Goal: Task Accomplishment & Management: Use online tool/utility

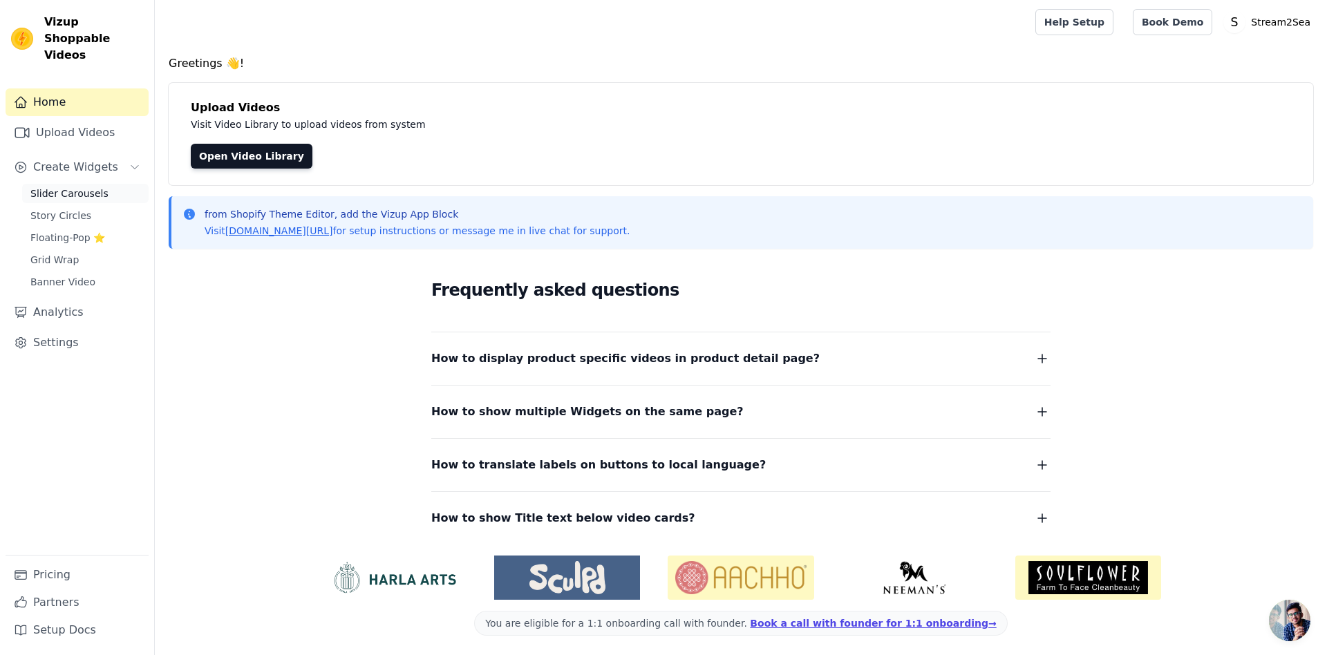
click at [84, 187] on span "Slider Carousels" at bounding box center [69, 194] width 78 height 14
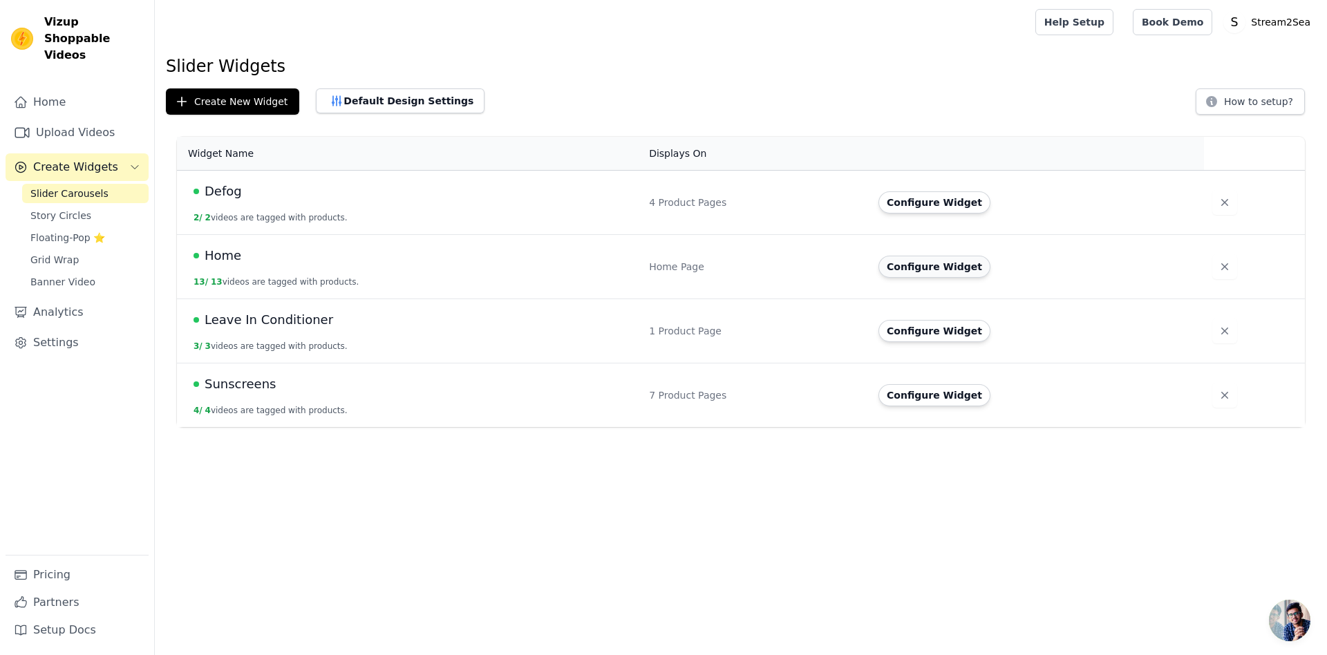
click at [916, 263] on button "Configure Widget" at bounding box center [934, 267] width 112 height 22
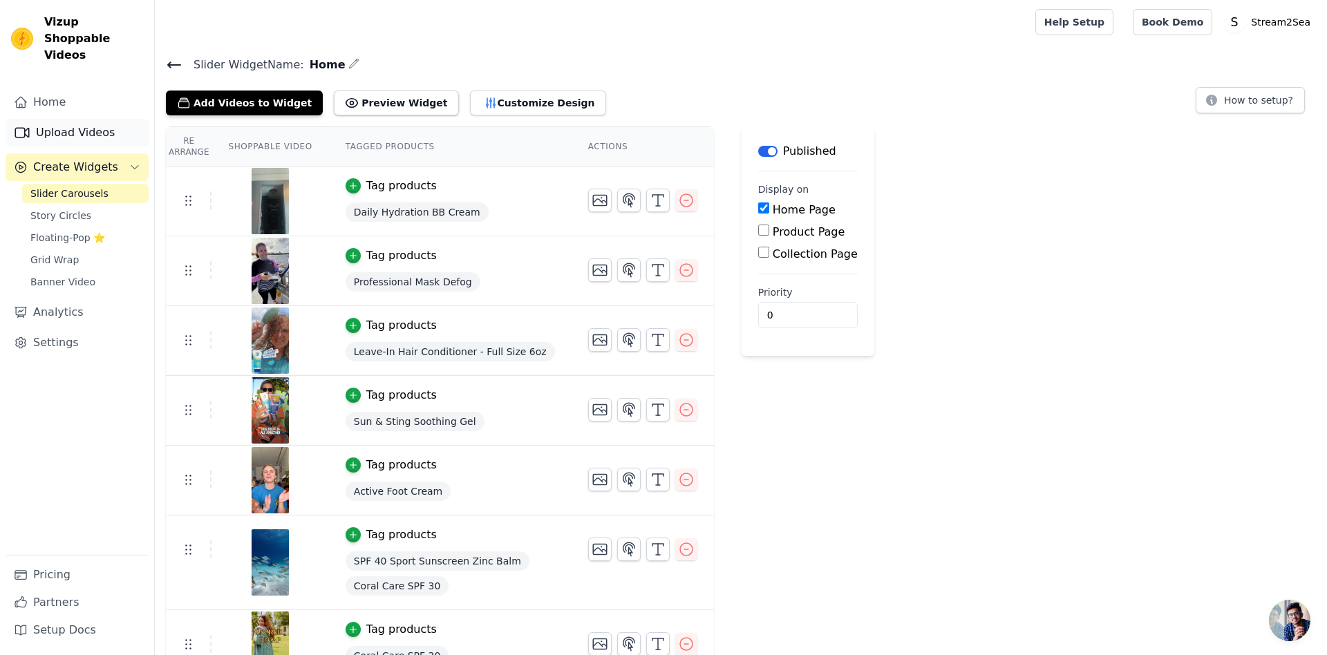
click at [68, 119] on link "Upload Videos" at bounding box center [77, 133] width 143 height 28
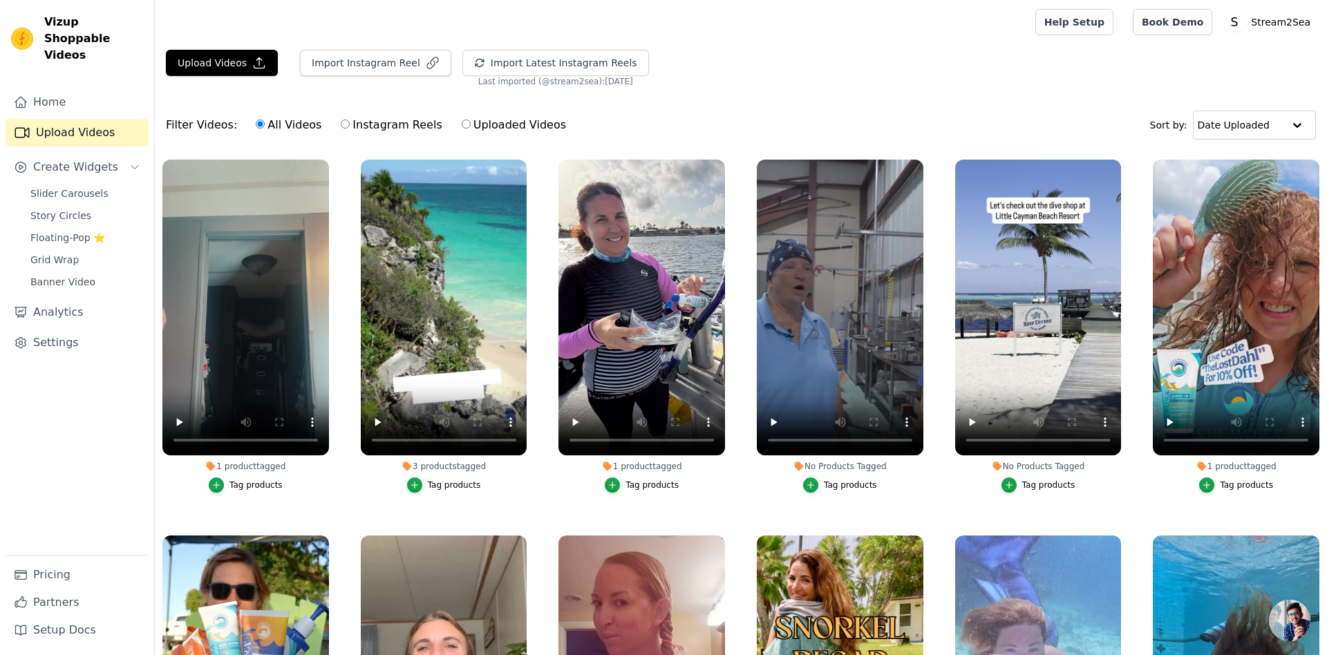
click at [402, 126] on label "Instagram Reels" at bounding box center [391, 125] width 102 height 18
click at [350, 126] on input "Instagram Reels" at bounding box center [345, 124] width 9 height 9
radio input "true"
click at [578, 59] on button "Import Latest Instagram Reels" at bounding box center [555, 63] width 187 height 26
click at [74, 187] on span "Slider Carousels" at bounding box center [69, 194] width 78 height 14
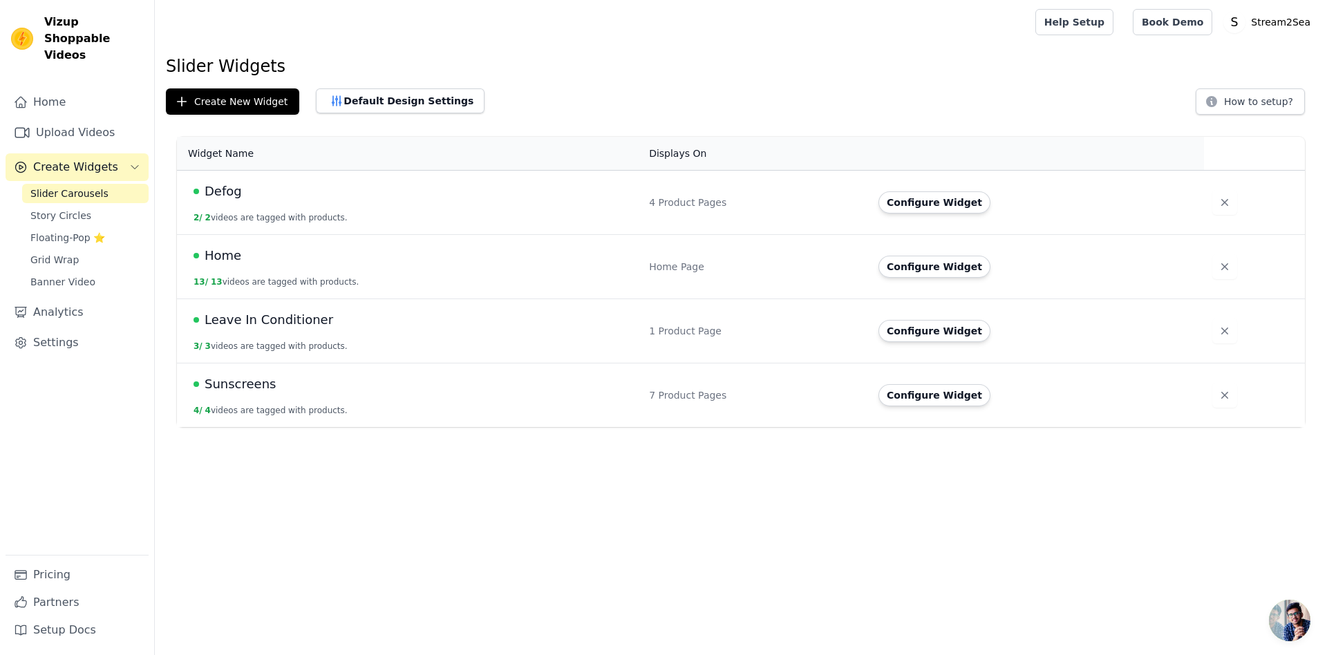
click at [224, 254] on span "Home" at bounding box center [223, 255] width 37 height 19
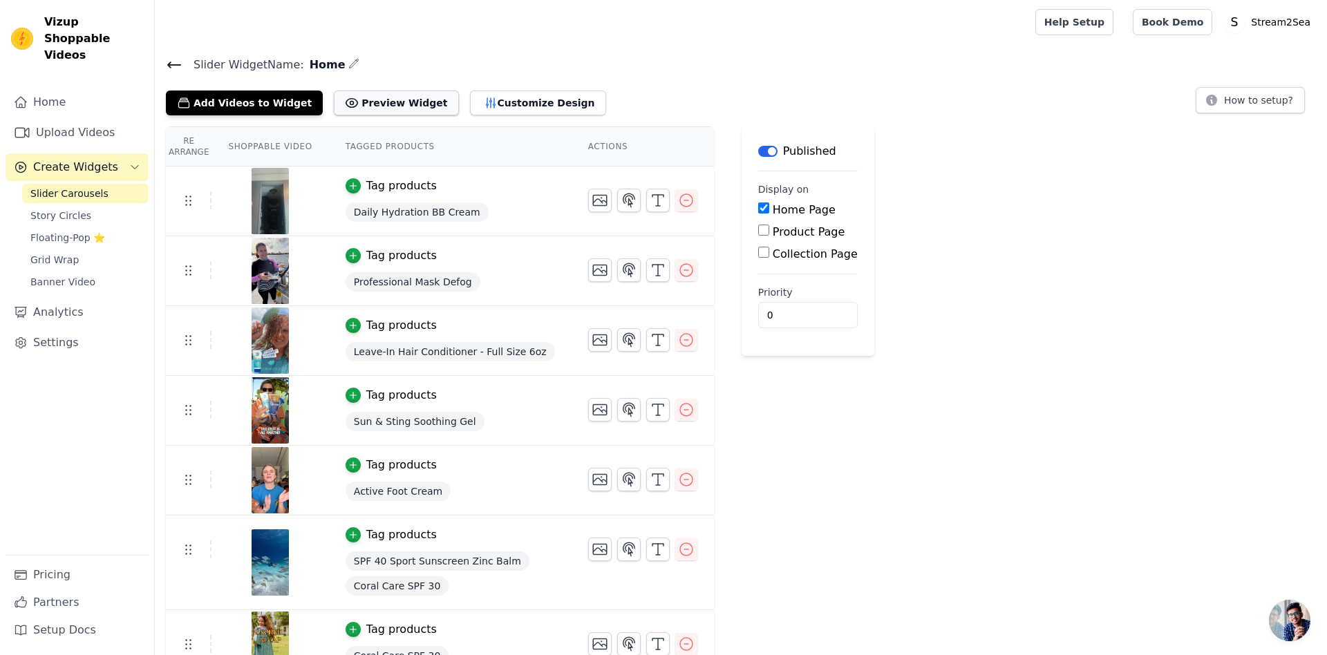
click at [398, 100] on button "Preview Widget" at bounding box center [396, 103] width 124 height 25
click at [256, 103] on button "Add Videos to Widget" at bounding box center [244, 103] width 157 height 25
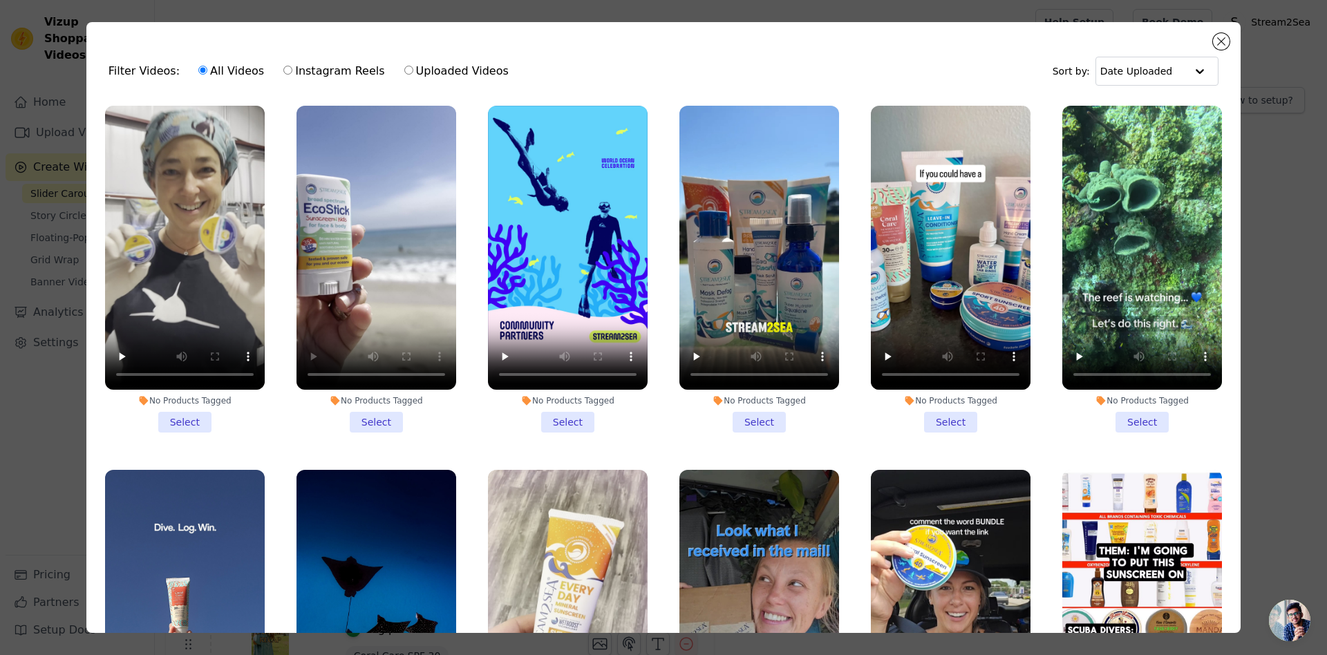
click at [382, 421] on li "No Products Tagged Select" at bounding box center [376, 269] width 160 height 327
click at [0, 0] on input "No Products Tagged Select" at bounding box center [0, 0] width 0 height 0
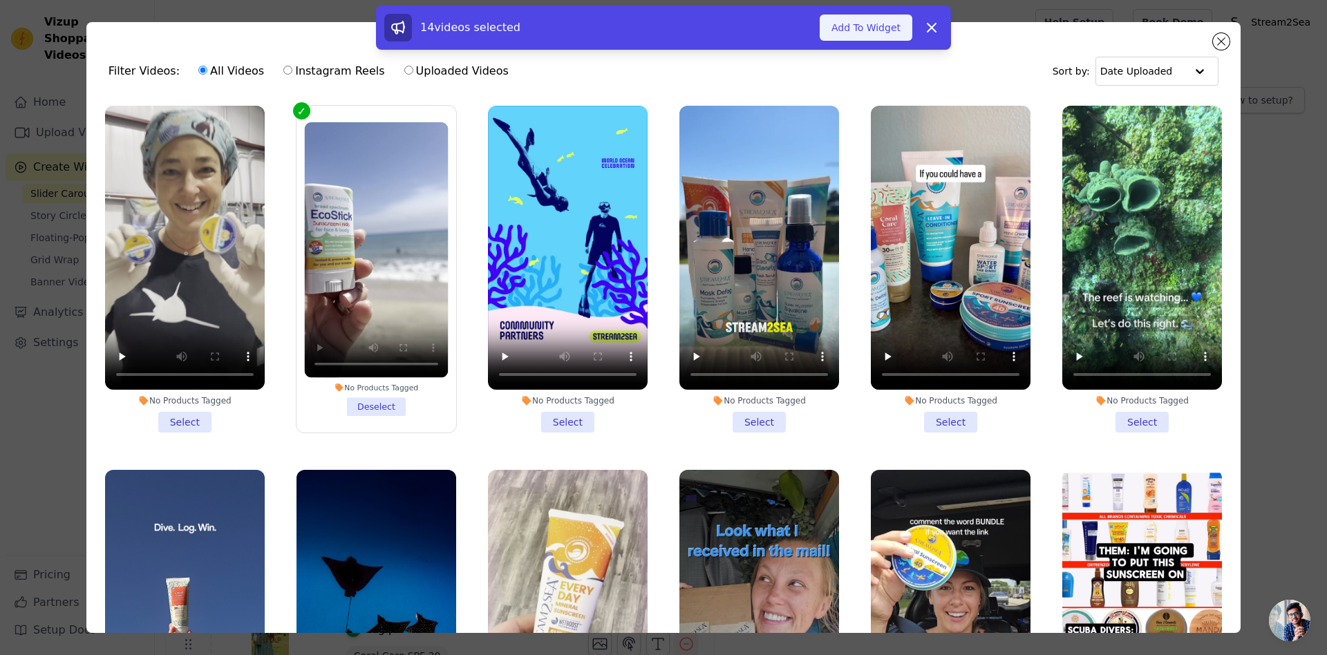
click at [891, 26] on button "Add To Widget" at bounding box center [866, 28] width 93 height 26
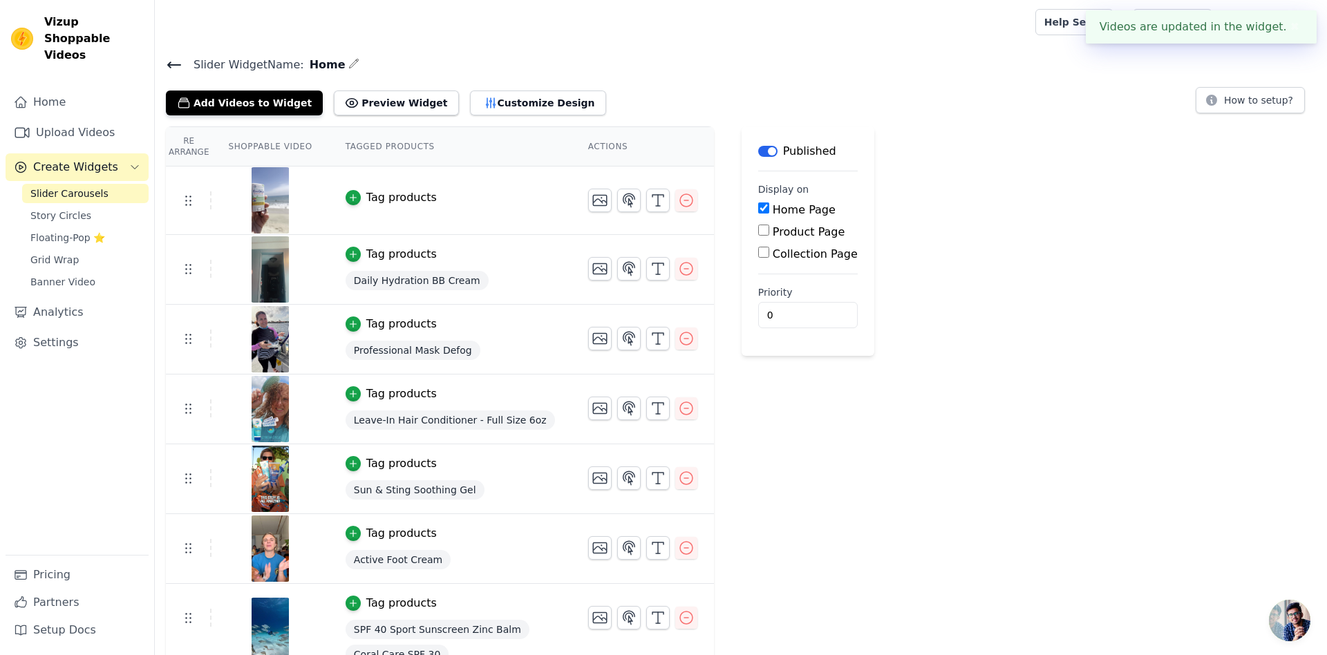
click at [389, 192] on div "Tag products" at bounding box center [401, 197] width 70 height 17
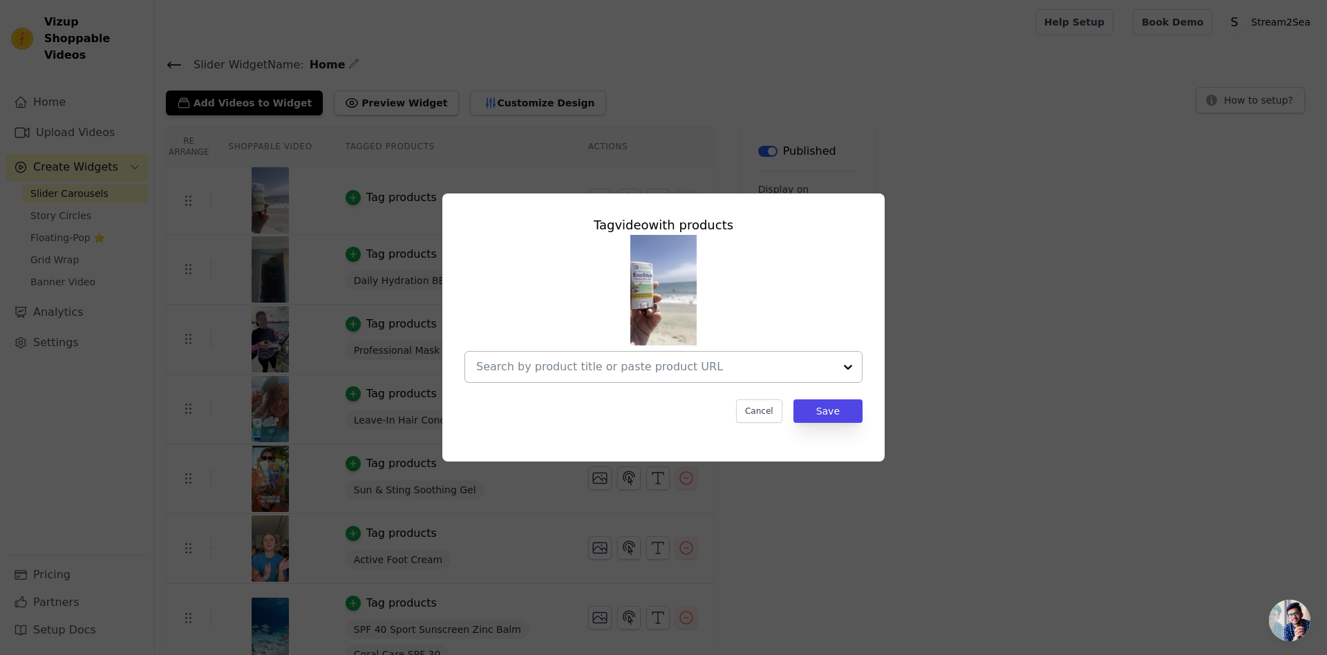
click at [657, 367] on input "text" at bounding box center [655, 367] width 358 height 17
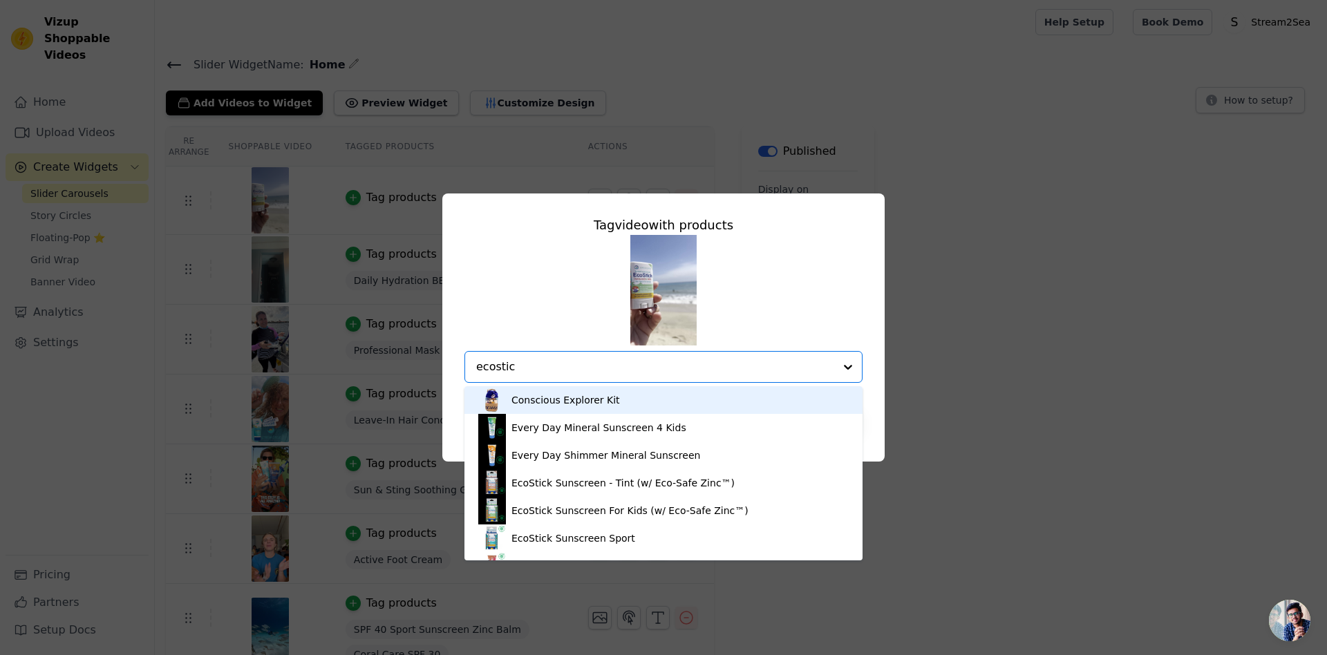
type input "ecostick"
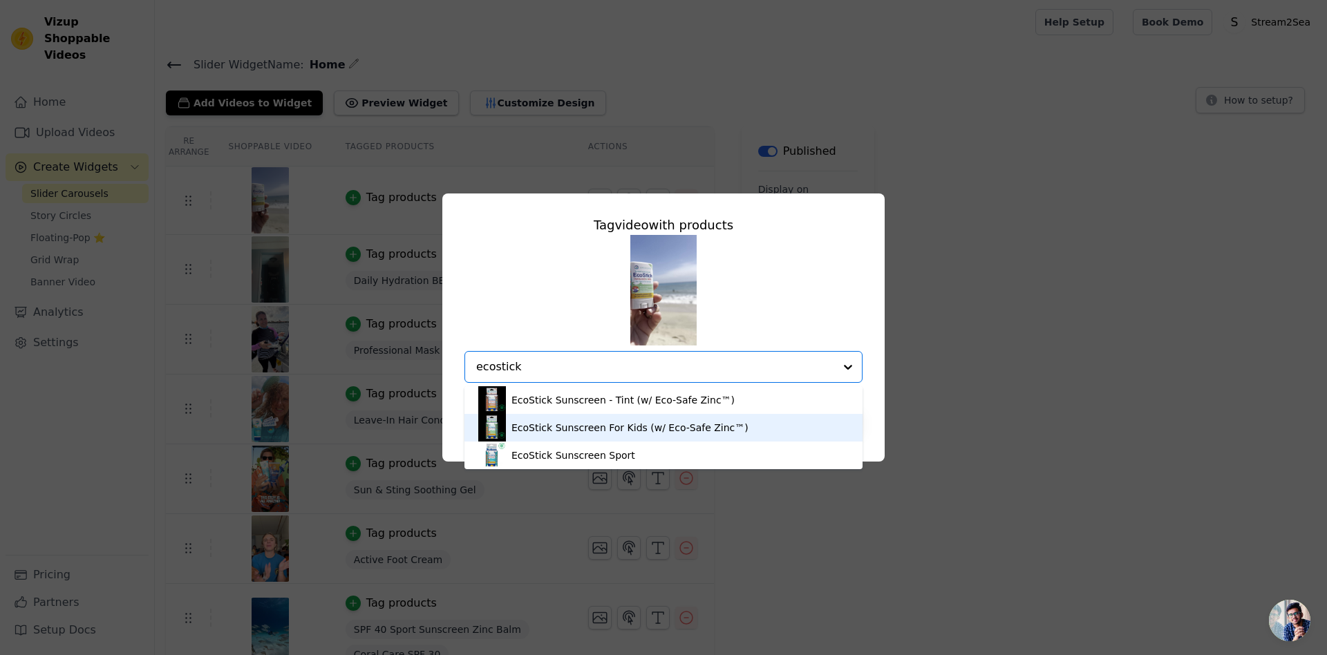
click at [639, 426] on div "EcoStick Sunscreen For Kids (w/ Eco-Safe Zinc™)" at bounding box center [629, 428] width 237 height 14
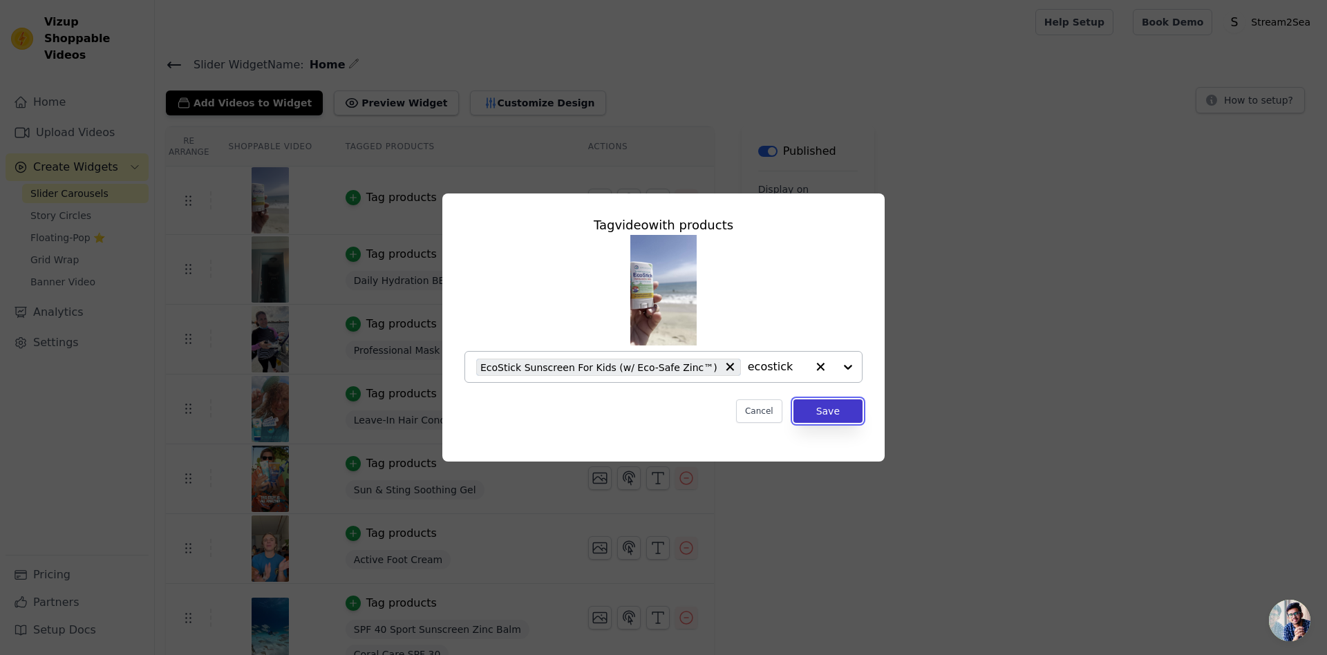
click at [828, 410] on button "Save" at bounding box center [827, 410] width 69 height 23
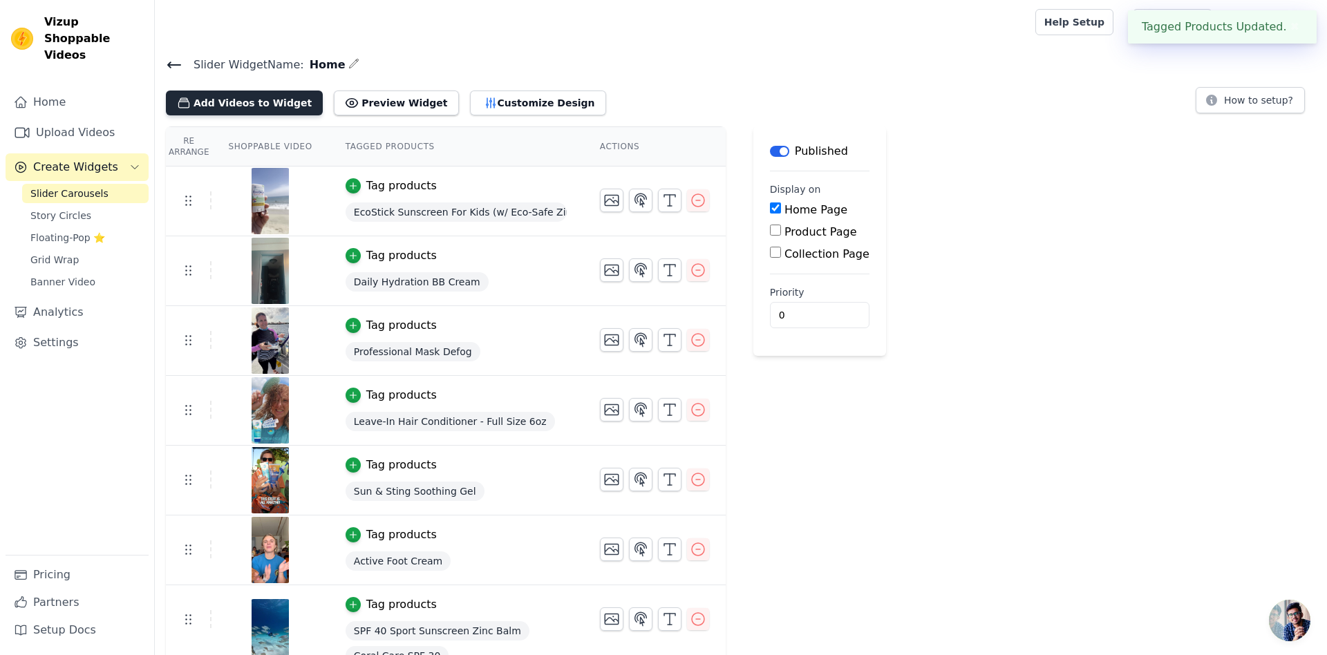
click at [240, 105] on button "Add Videos to Widget" at bounding box center [244, 103] width 157 height 25
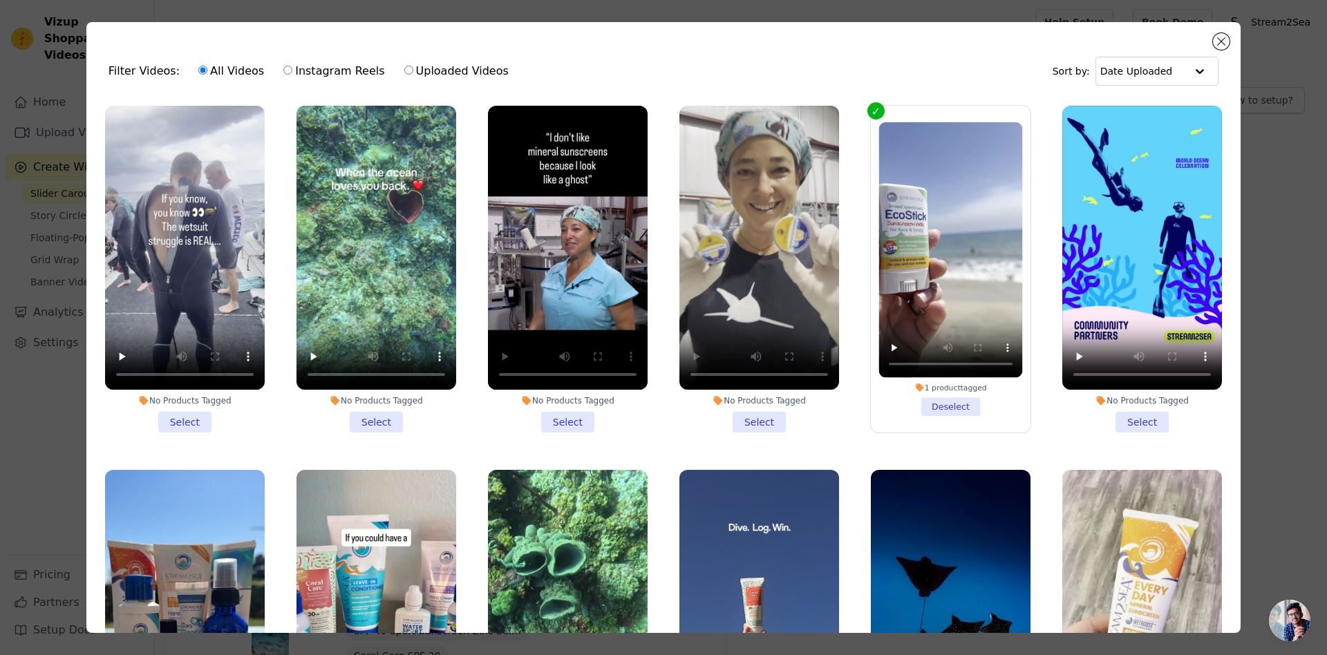
click at [765, 418] on li "No Products Tagged Select" at bounding box center [759, 269] width 160 height 327
click at [0, 0] on input "No Products Tagged Select" at bounding box center [0, 0] width 0 height 0
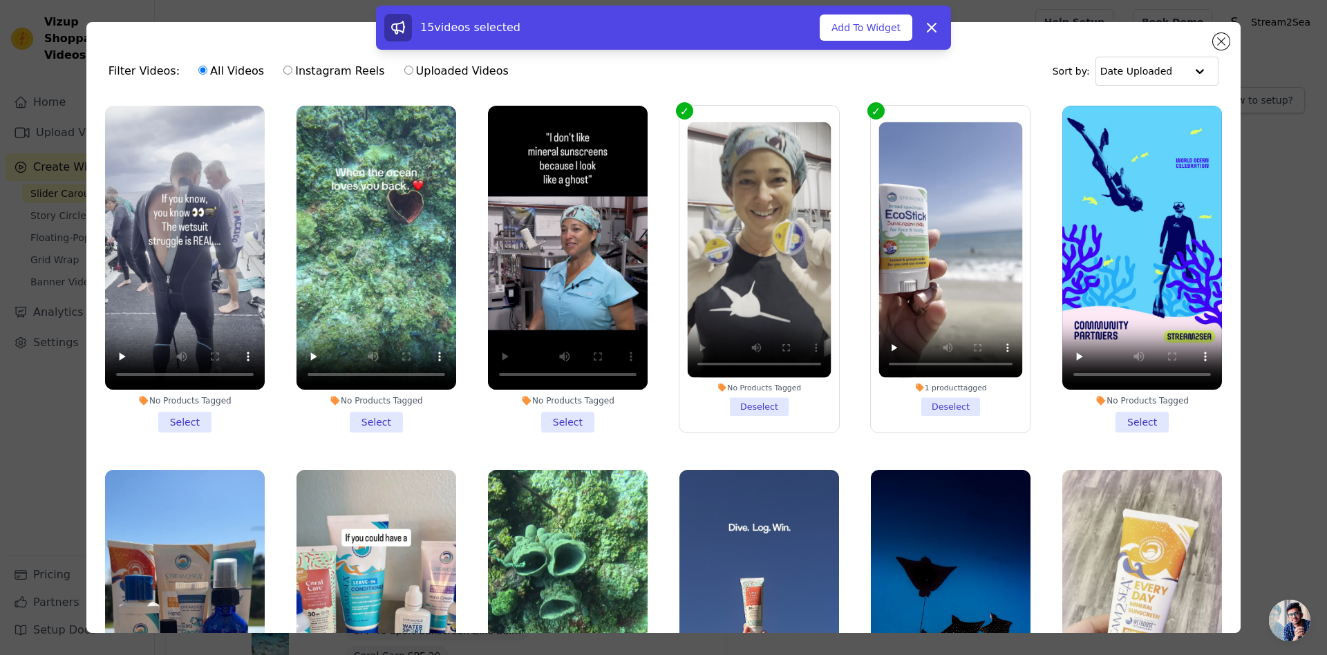
click at [777, 390] on div "No Products Tagged" at bounding box center [760, 388] width 144 height 10
click at [0, 0] on input "No Products Tagged Deselect" at bounding box center [0, 0] width 0 height 0
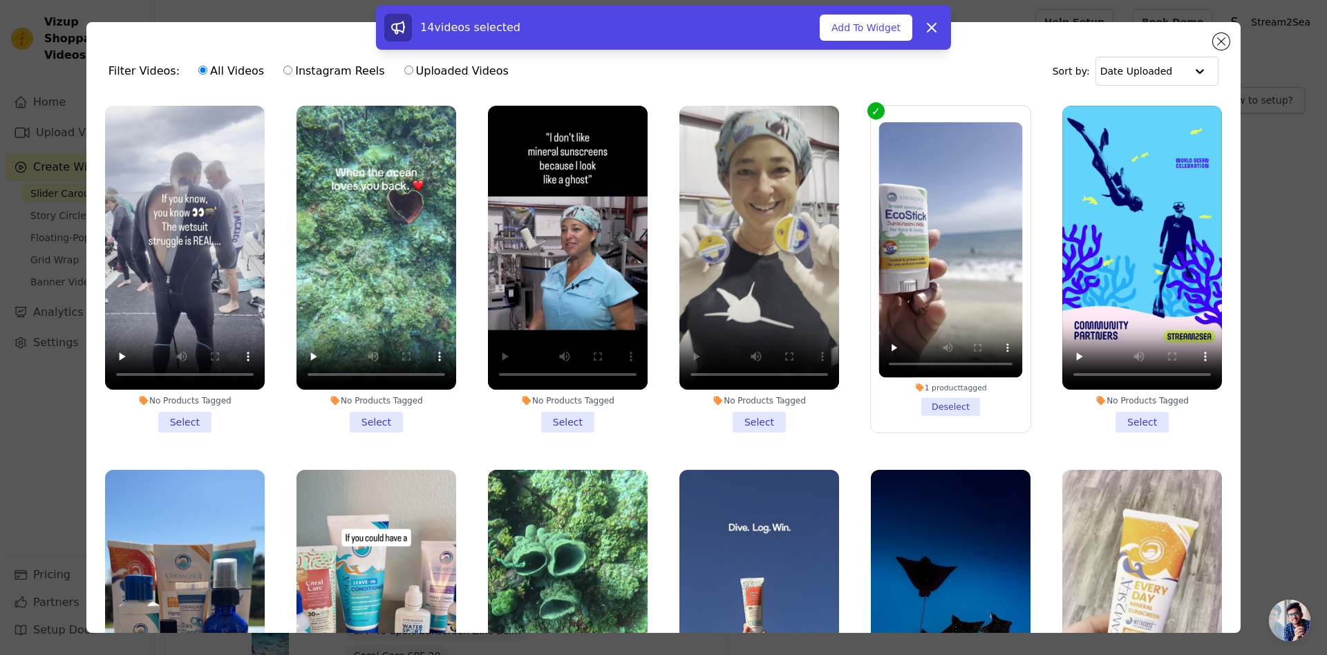
click at [769, 427] on li "No Products Tagged Select" at bounding box center [759, 269] width 160 height 327
click at [0, 0] on input "No Products Tagged Select" at bounding box center [0, 0] width 0 height 0
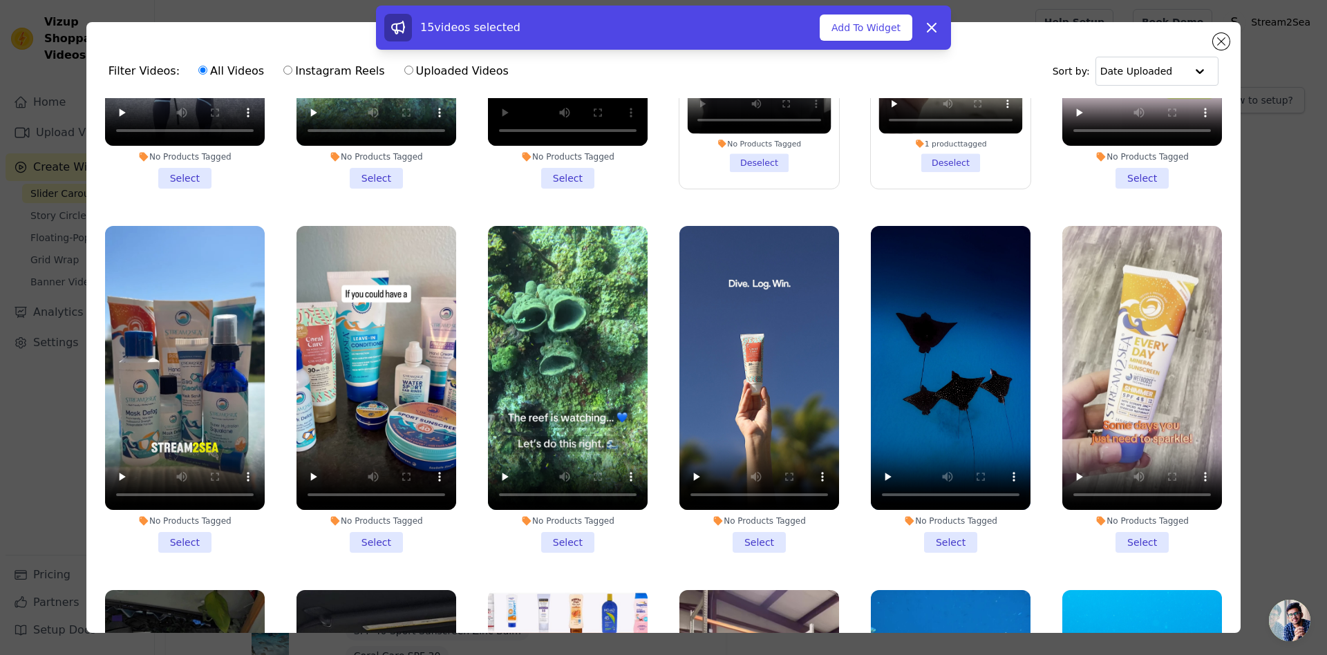
scroll to position [267, 0]
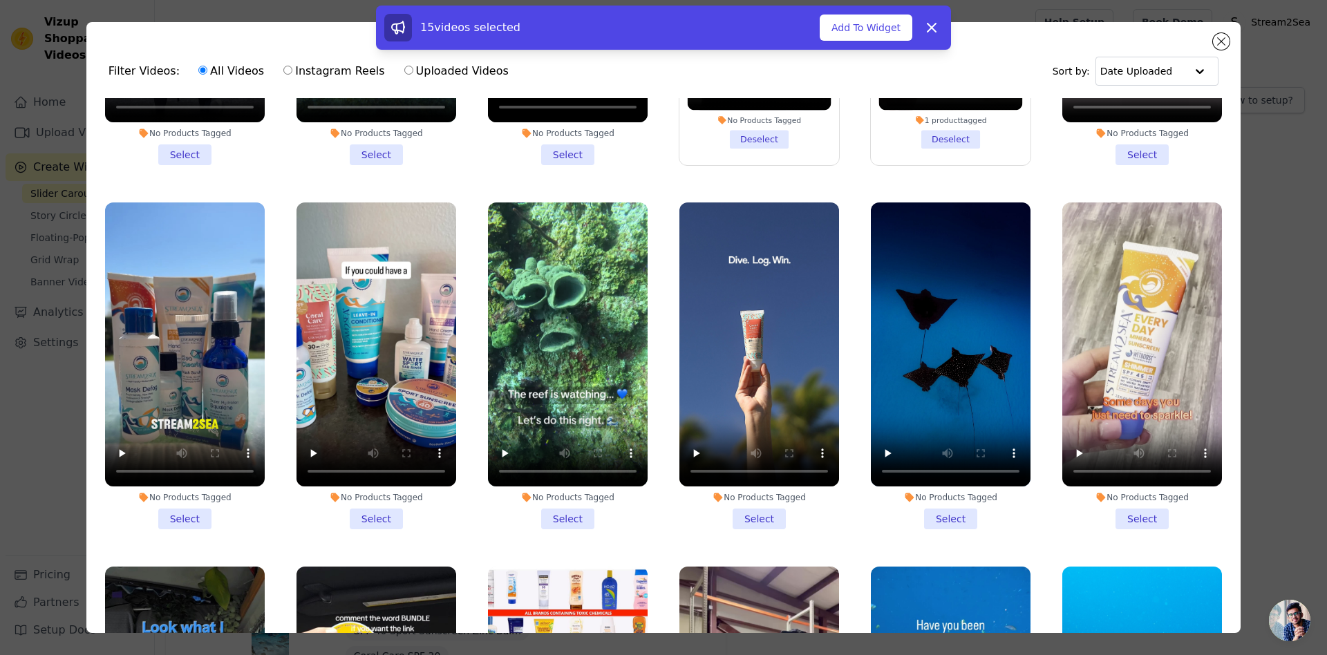
click at [1154, 518] on li "No Products Tagged Select" at bounding box center [1142, 366] width 160 height 327
click at [0, 0] on input "No Products Tagged Select" at bounding box center [0, 0] width 0 height 0
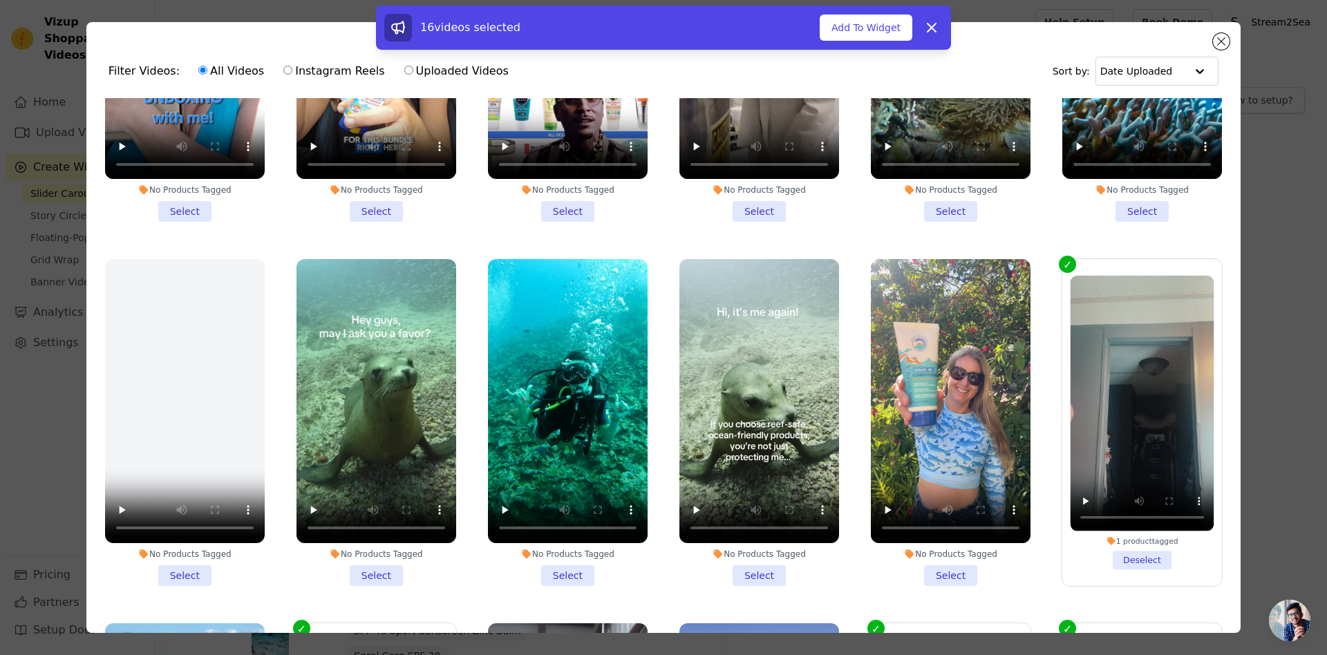
scroll to position [981, 0]
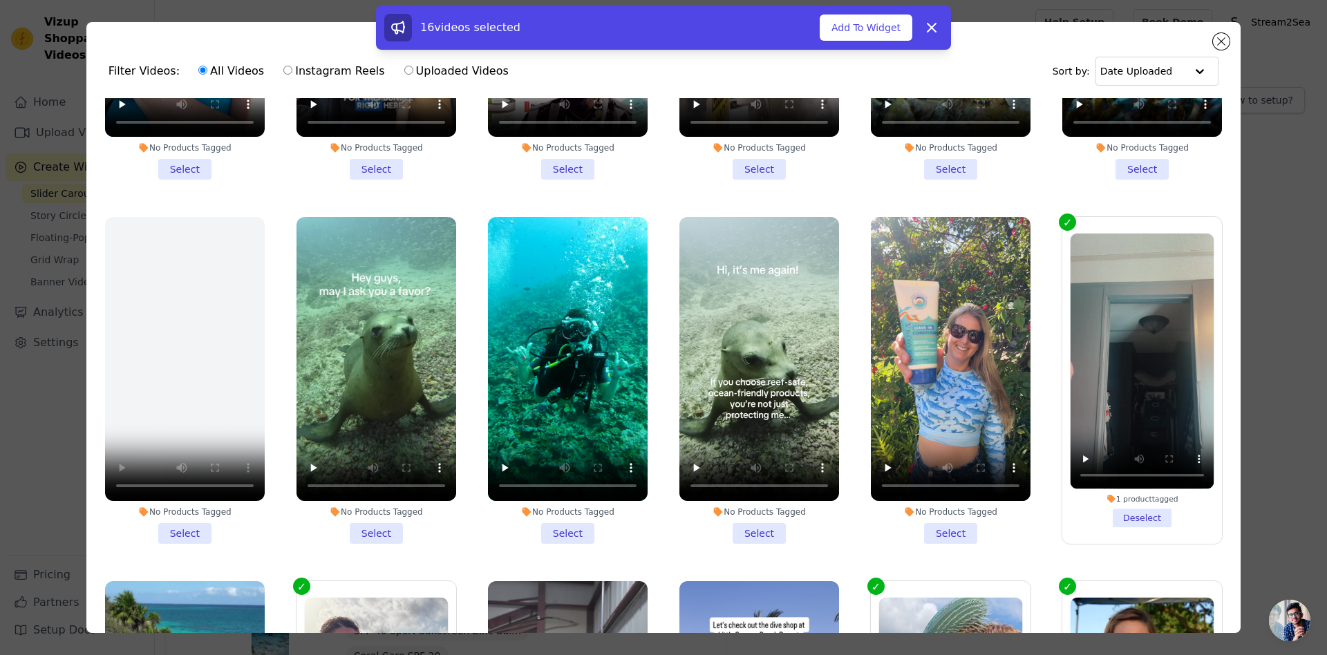
click at [191, 532] on li "No Products Tagged Select" at bounding box center [185, 380] width 160 height 327
click at [0, 0] on input "No Products Tagged Select" at bounding box center [0, 0] width 0 height 0
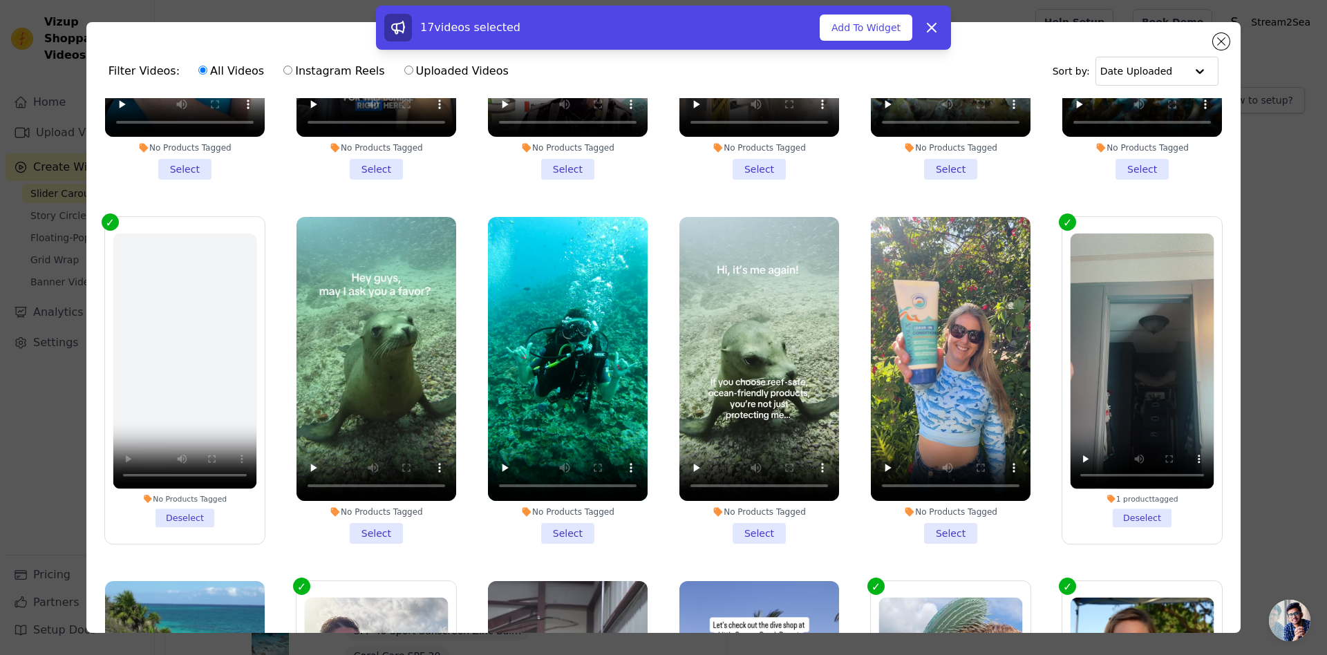
click at [177, 520] on li "No Products Tagged Deselect" at bounding box center [185, 381] width 144 height 294
click at [0, 0] on input "No Products Tagged Deselect" at bounding box center [0, 0] width 0 height 0
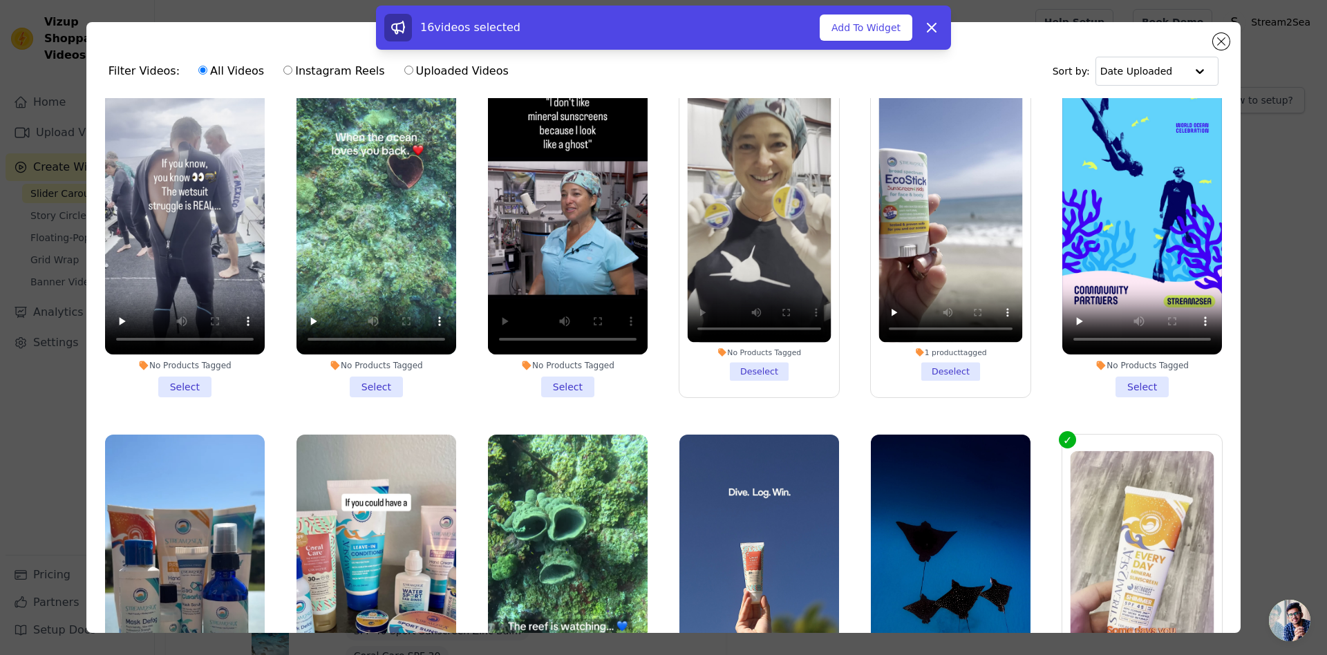
scroll to position [0, 0]
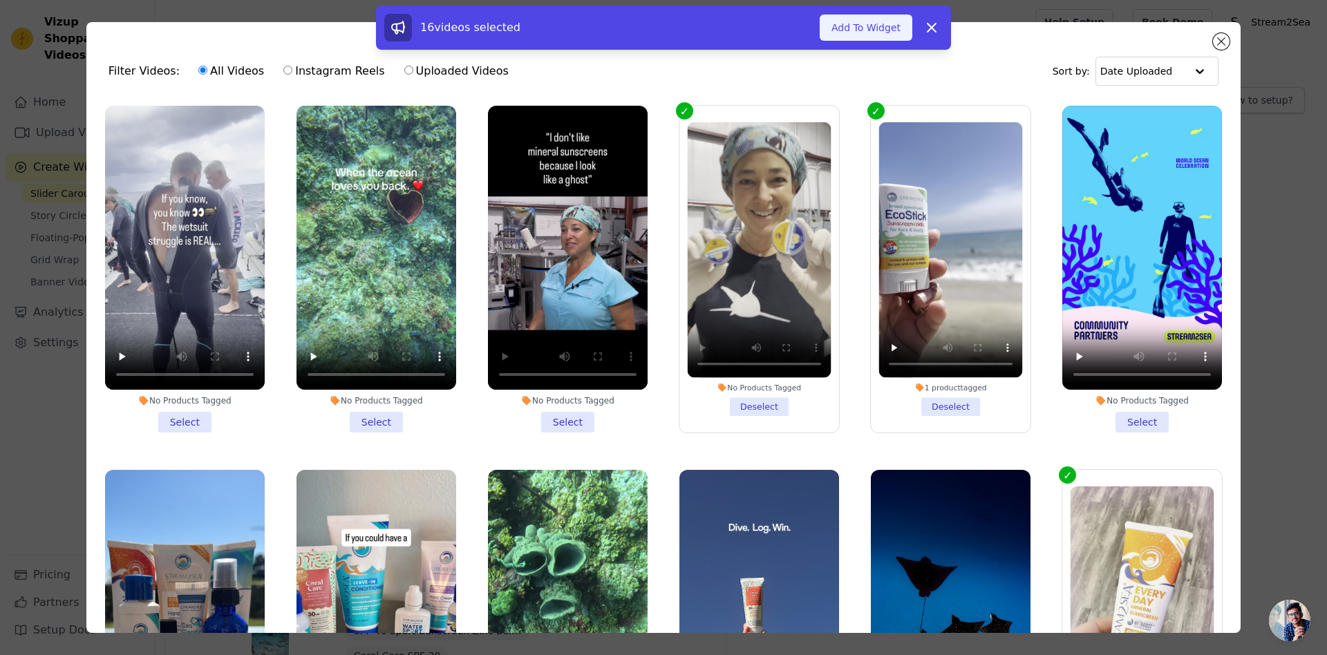
click at [877, 30] on button "Add To Widget" at bounding box center [866, 28] width 93 height 26
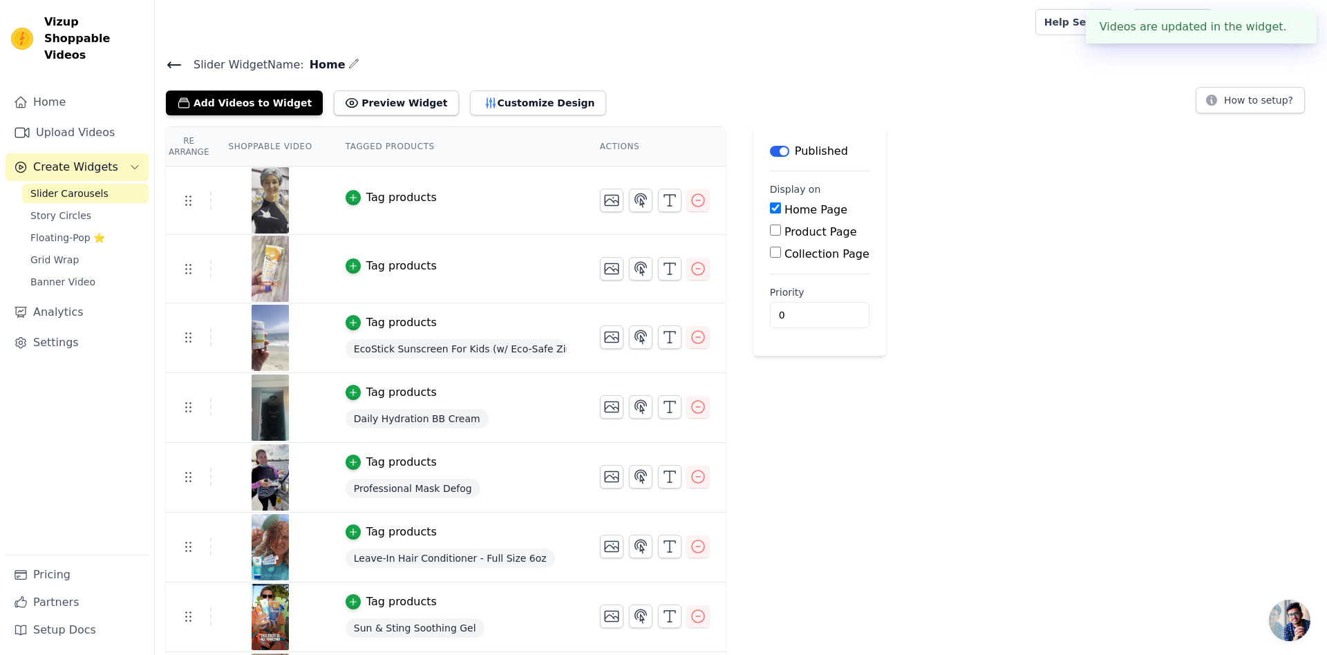
click at [388, 196] on div "Tag products" at bounding box center [401, 197] width 70 height 17
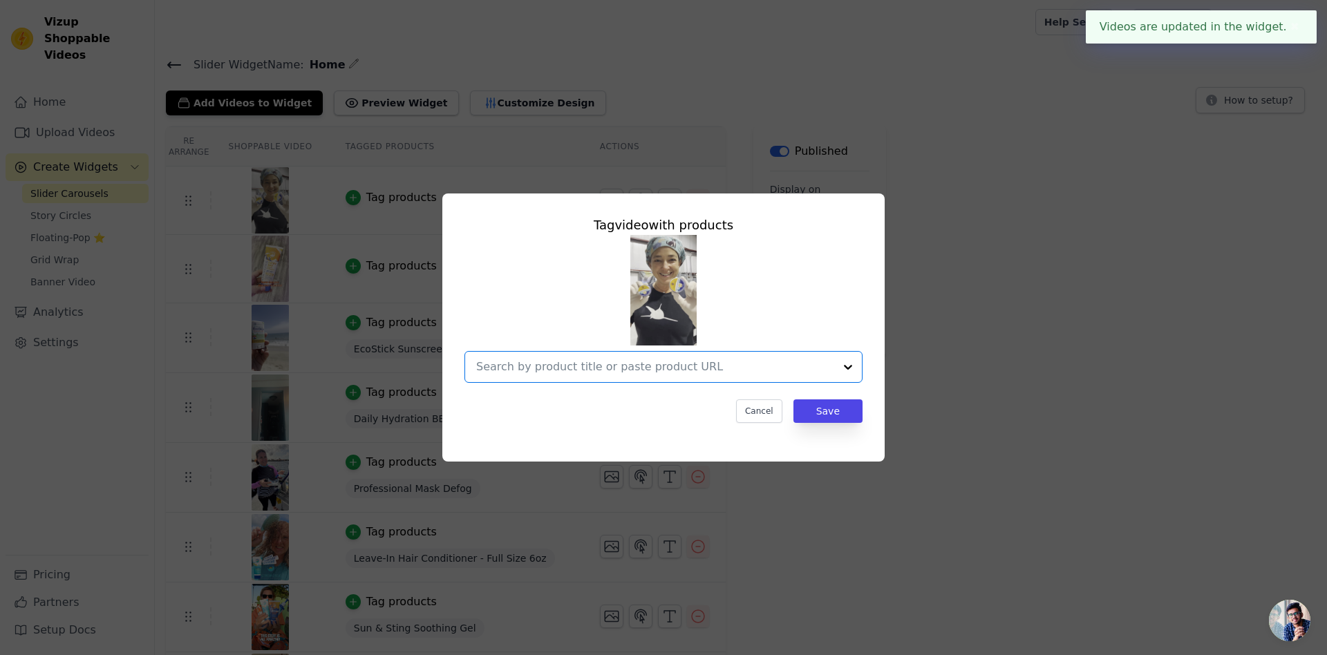
click at [631, 370] on input "text" at bounding box center [655, 367] width 358 height 17
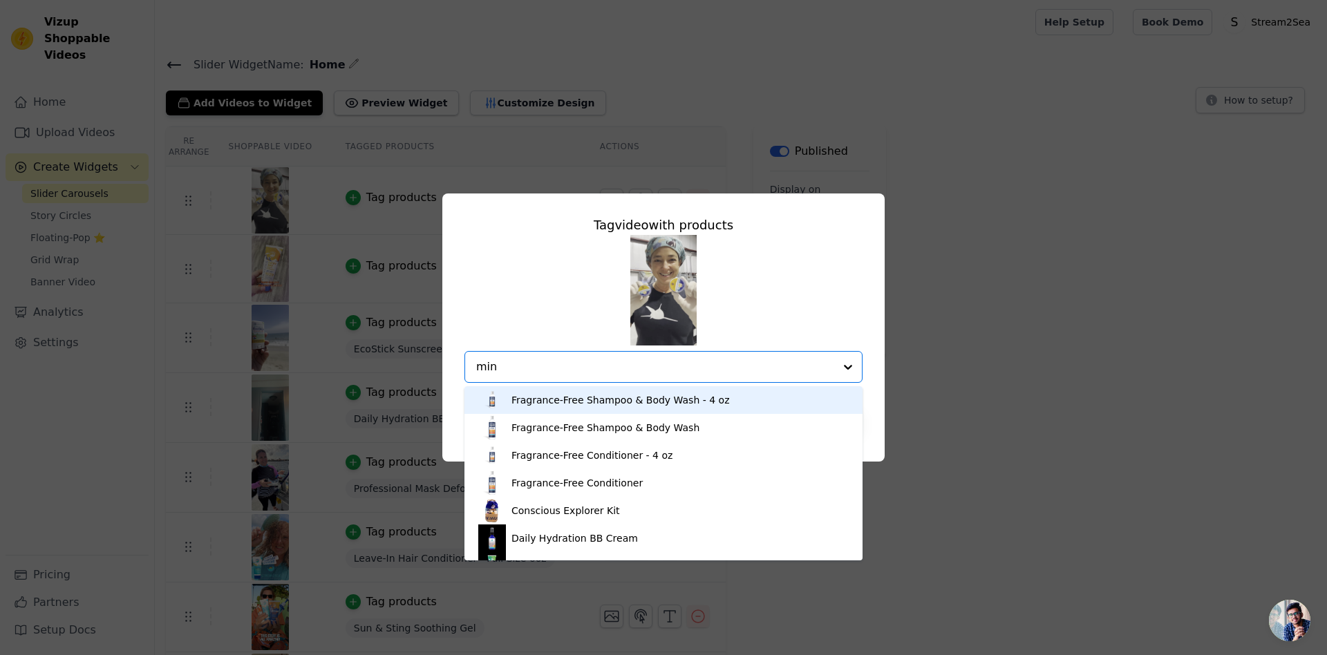
type input "mini"
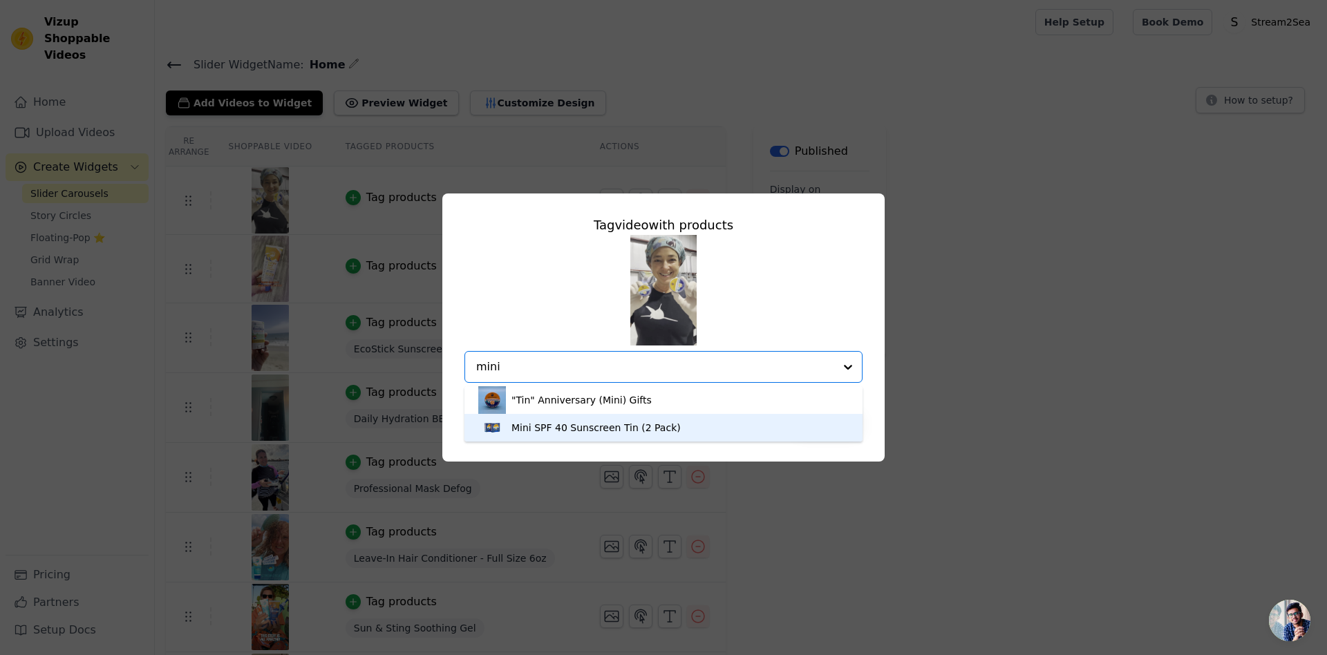
click at [686, 428] on div "Mini SPF 40 Sunscreen Tin (2 Pack)" at bounding box center [663, 428] width 370 height 28
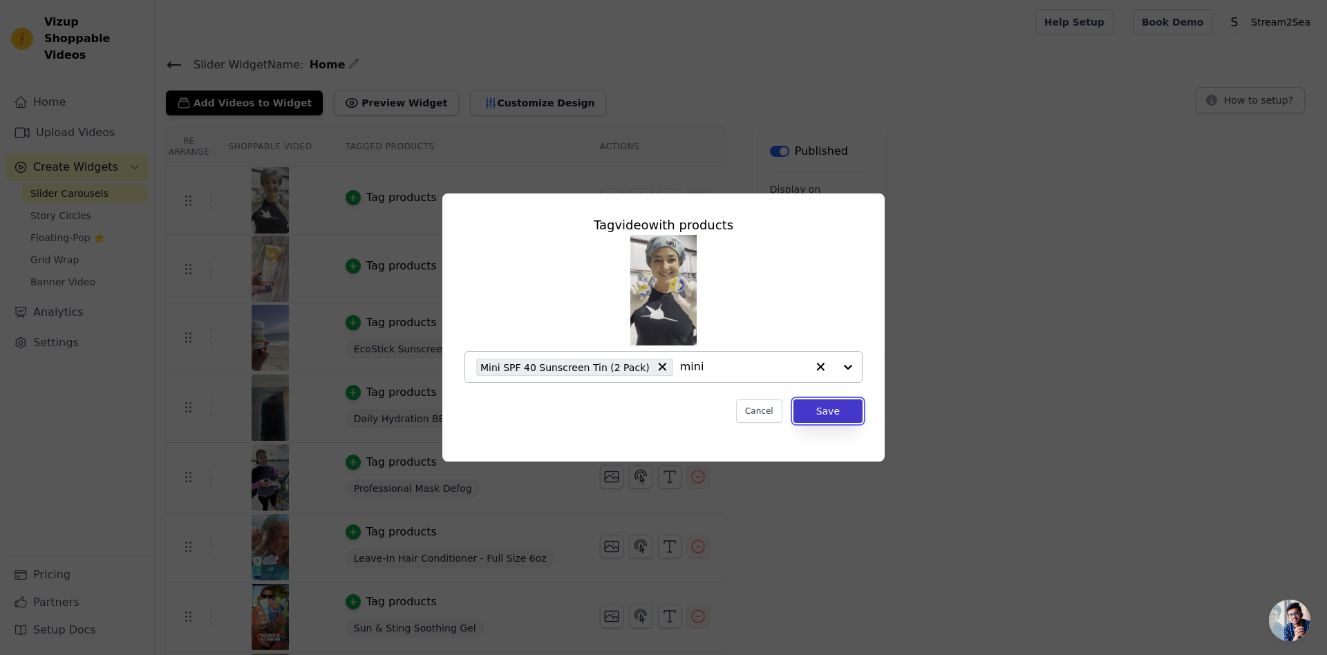
click at [833, 411] on button "Save" at bounding box center [827, 410] width 69 height 23
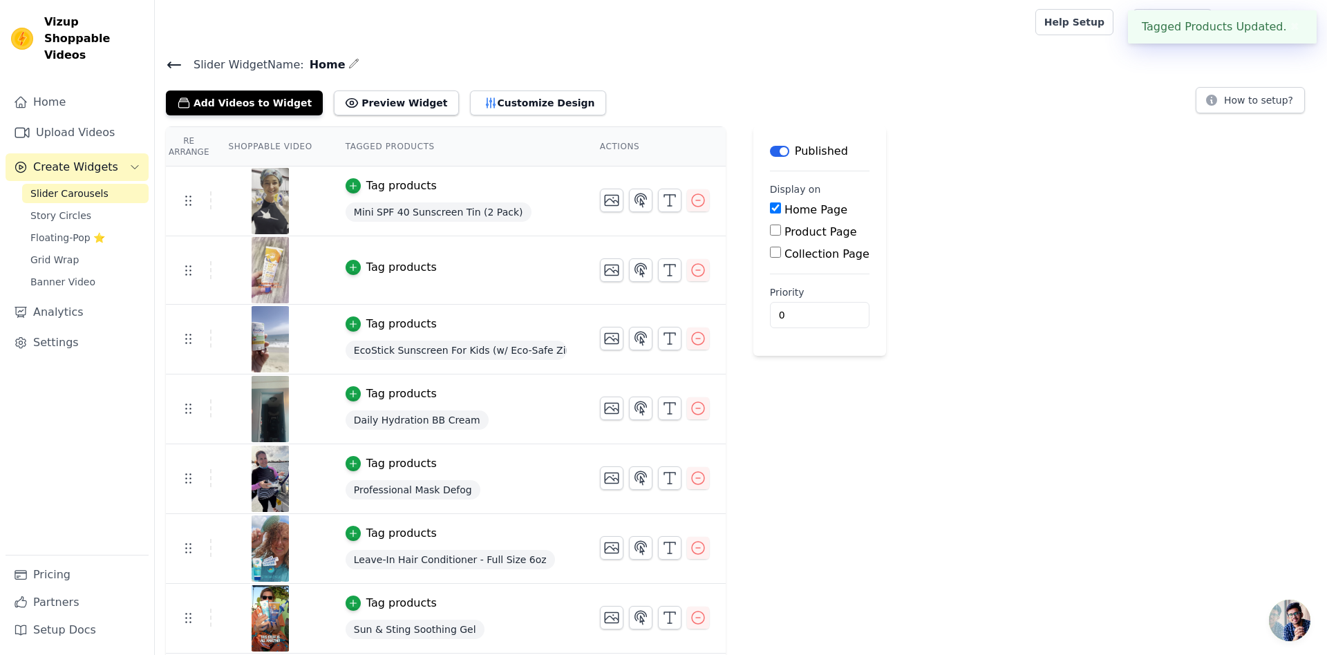
click at [379, 263] on div "Tag products" at bounding box center [401, 267] width 70 height 17
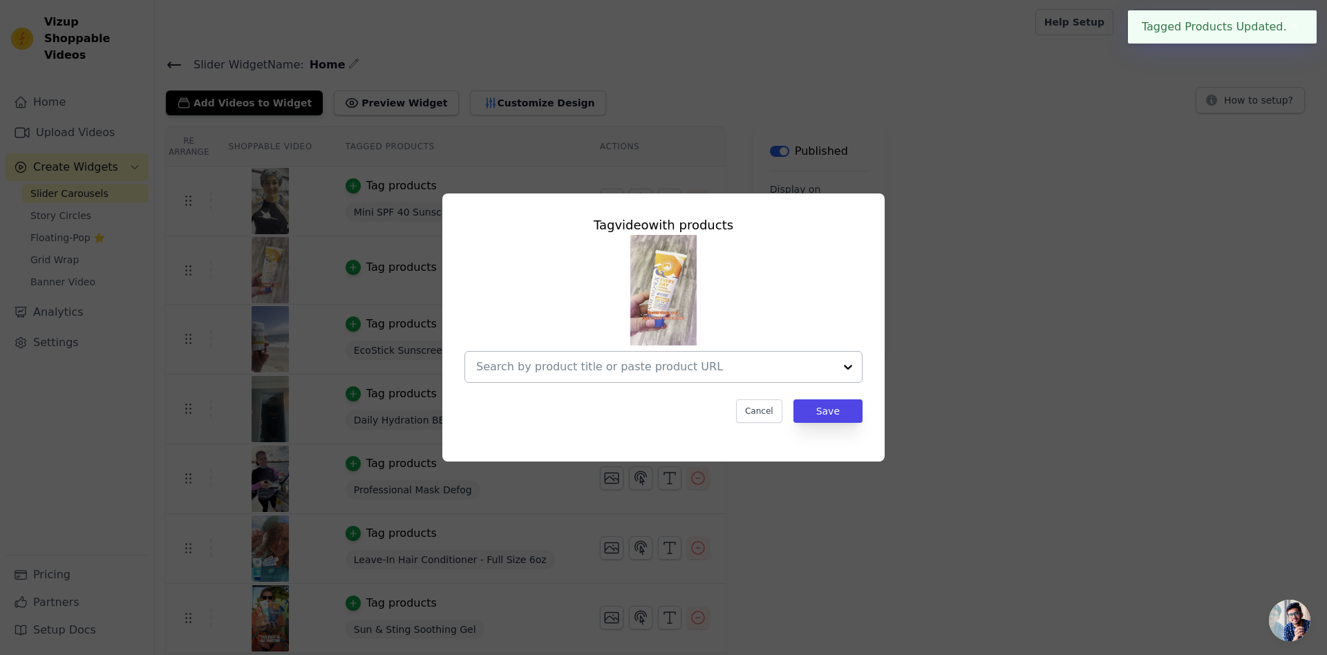
click at [695, 368] on input "text" at bounding box center [655, 367] width 358 height 17
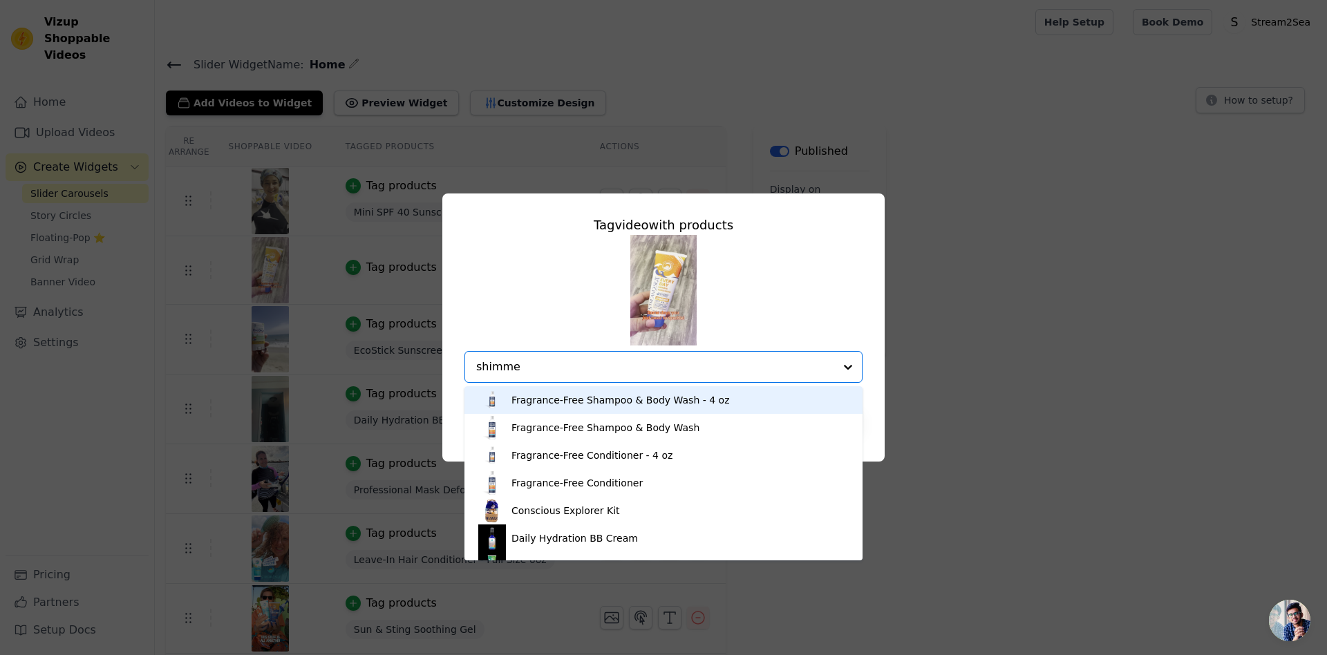
type input "shimmer"
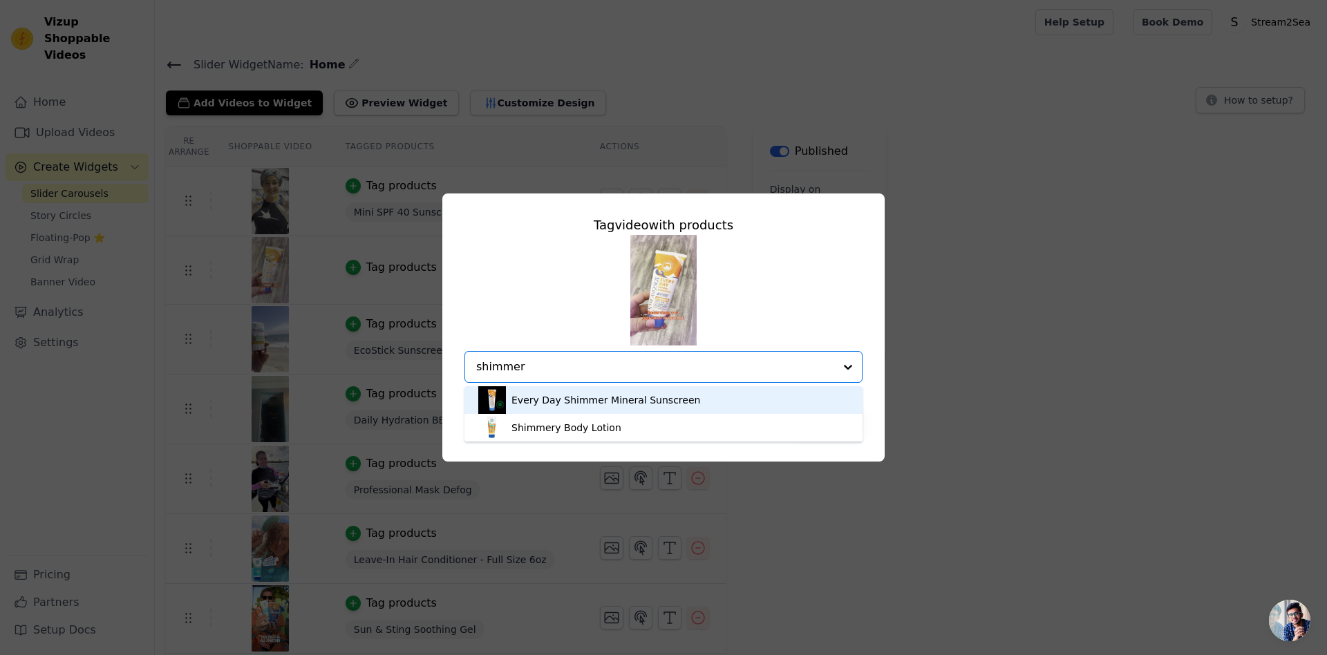
click at [653, 396] on div "Every Day Shimmer Mineral Sunscreen" at bounding box center [605, 400] width 189 height 14
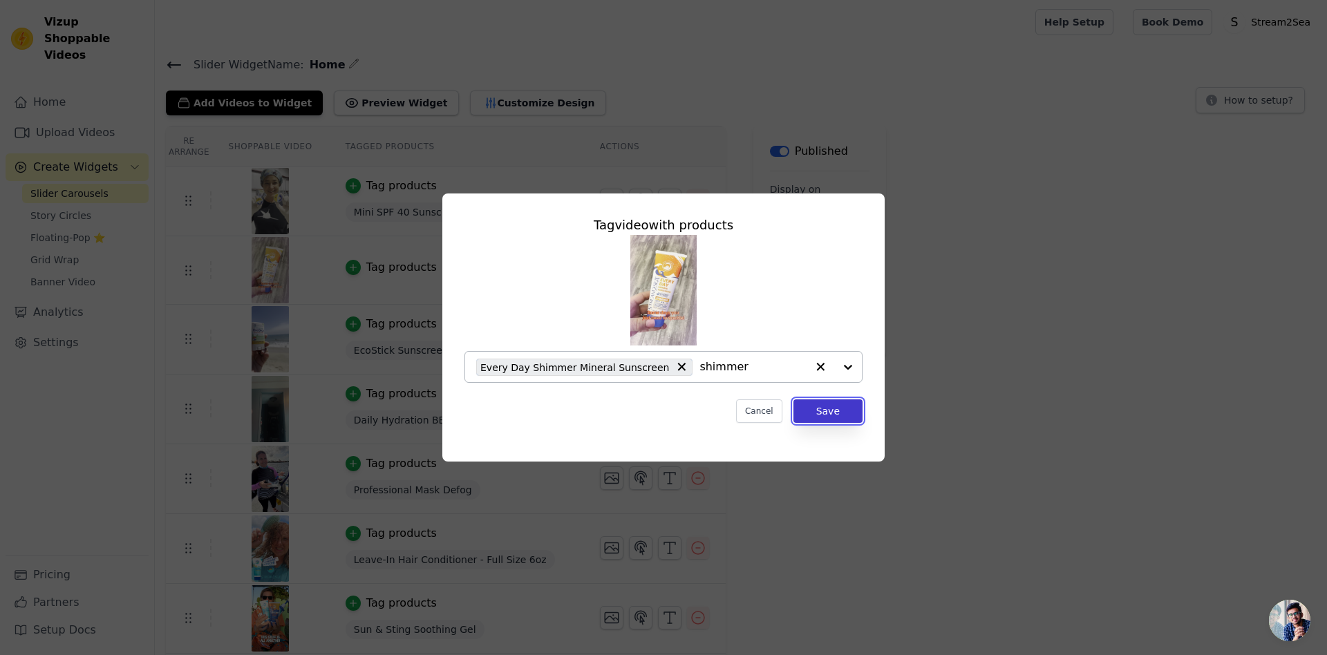
click at [832, 411] on button "Save" at bounding box center [827, 410] width 69 height 23
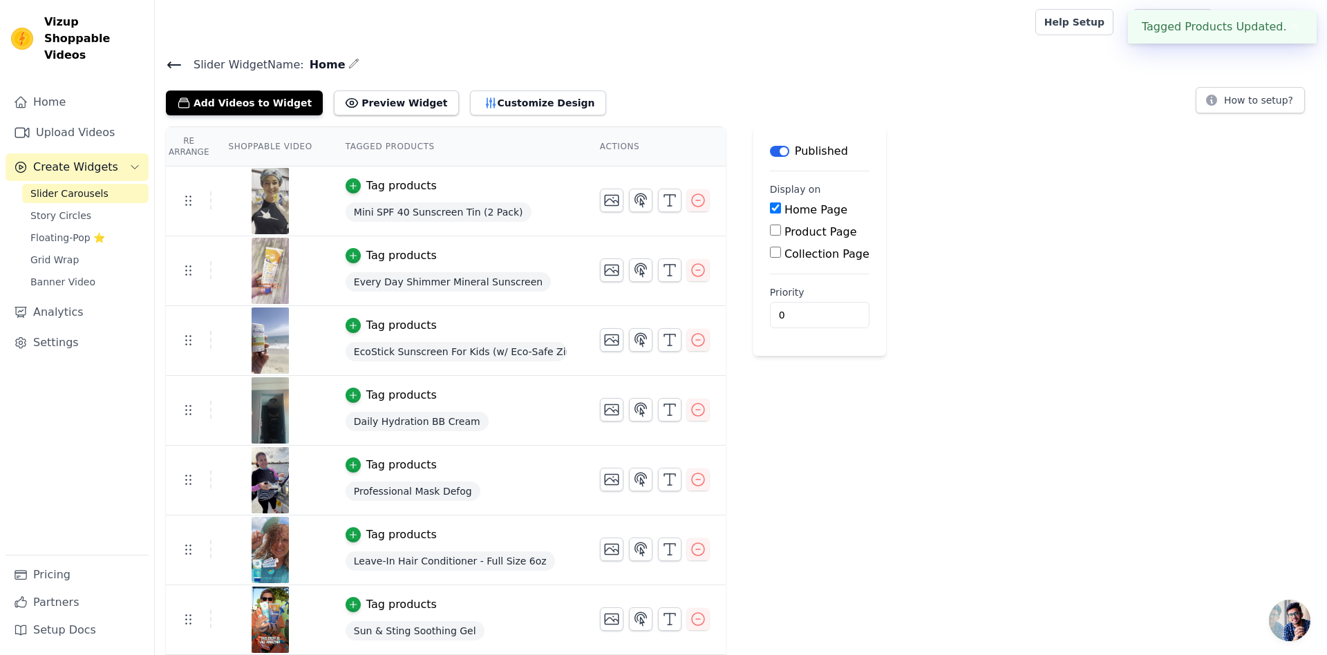
click at [1294, 22] on button "✖" at bounding box center [1295, 27] width 16 height 17
click at [73, 329] on link "Settings" at bounding box center [77, 343] width 143 height 28
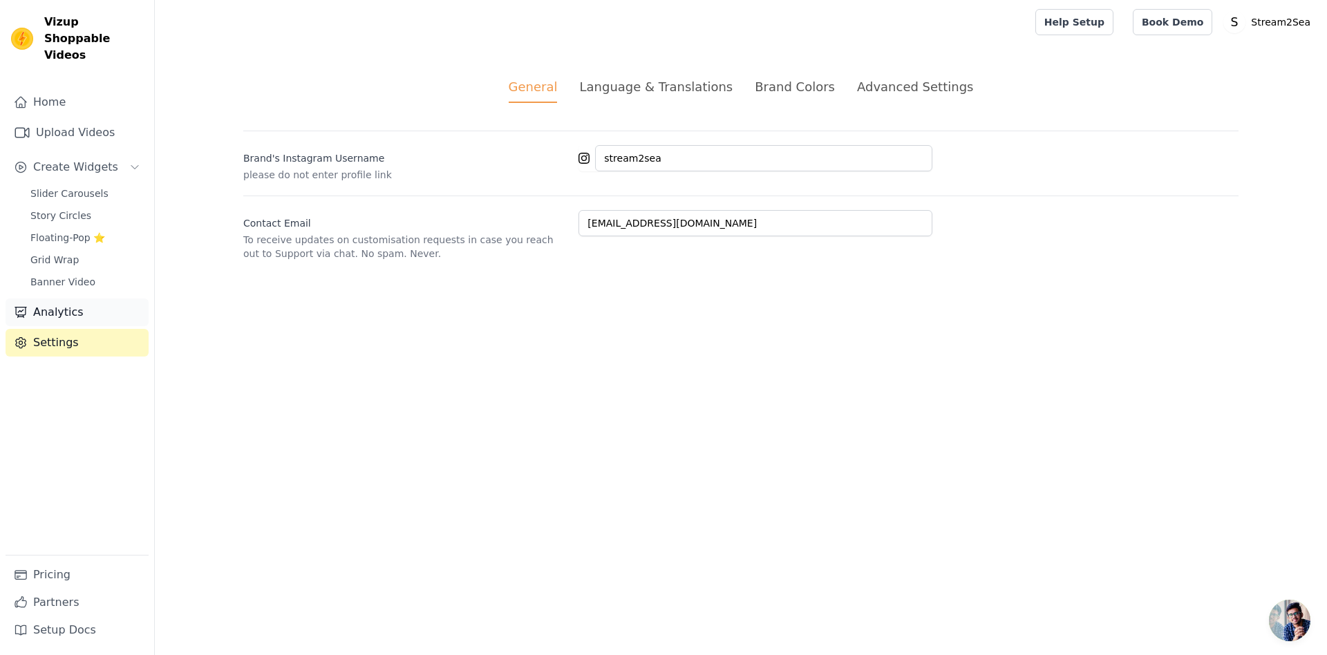
click at [97, 301] on link "Analytics" at bounding box center [77, 313] width 143 height 28
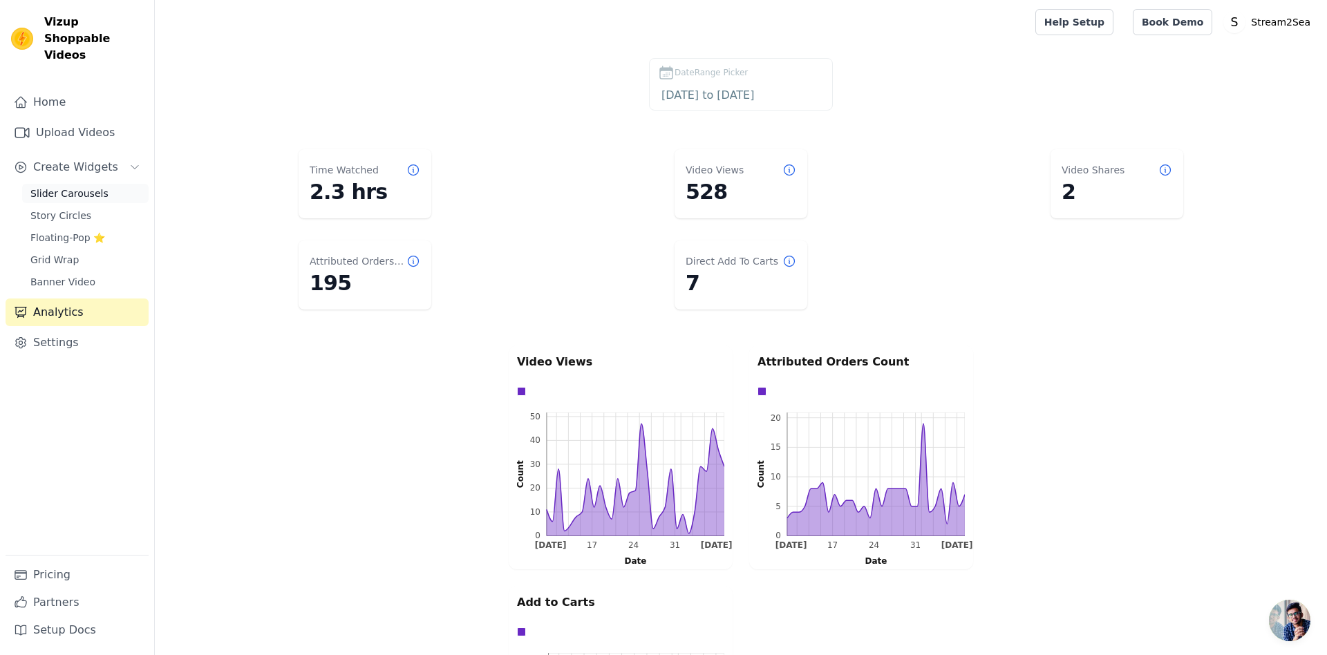
click at [82, 187] on span "Slider Carousels" at bounding box center [69, 194] width 78 height 14
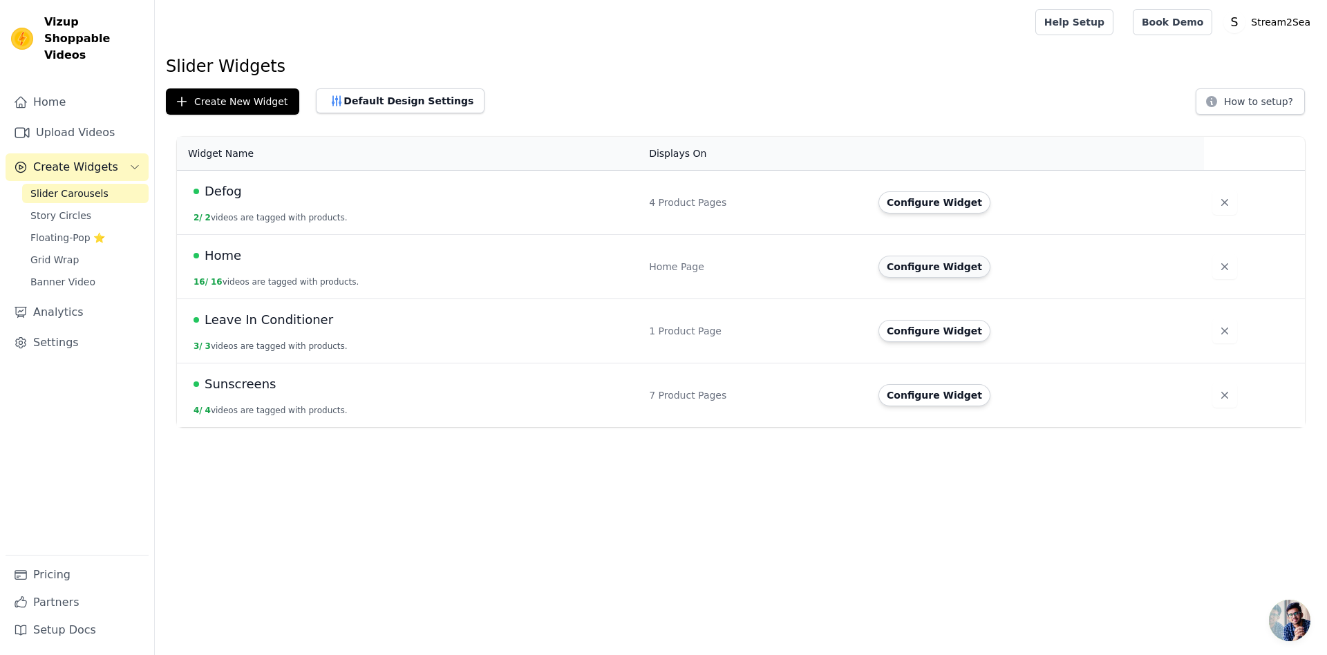
click at [946, 270] on button "Configure Widget" at bounding box center [934, 267] width 112 height 22
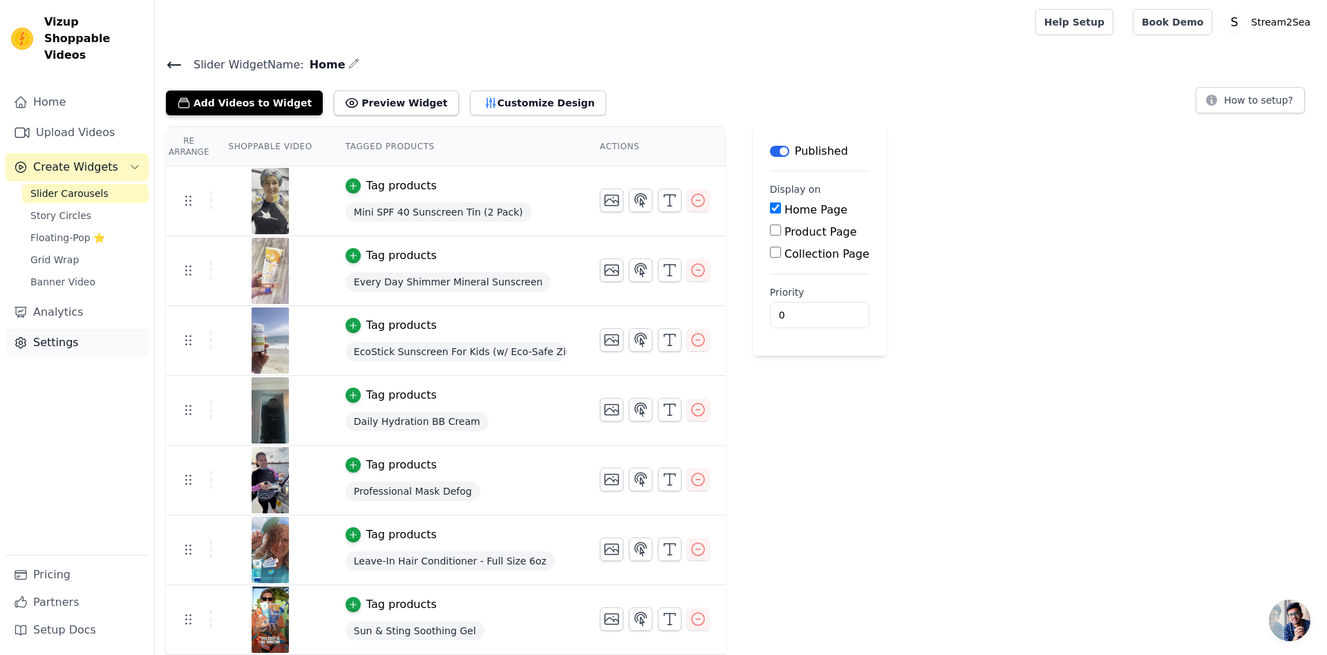
click at [57, 329] on link "Settings" at bounding box center [77, 343] width 143 height 28
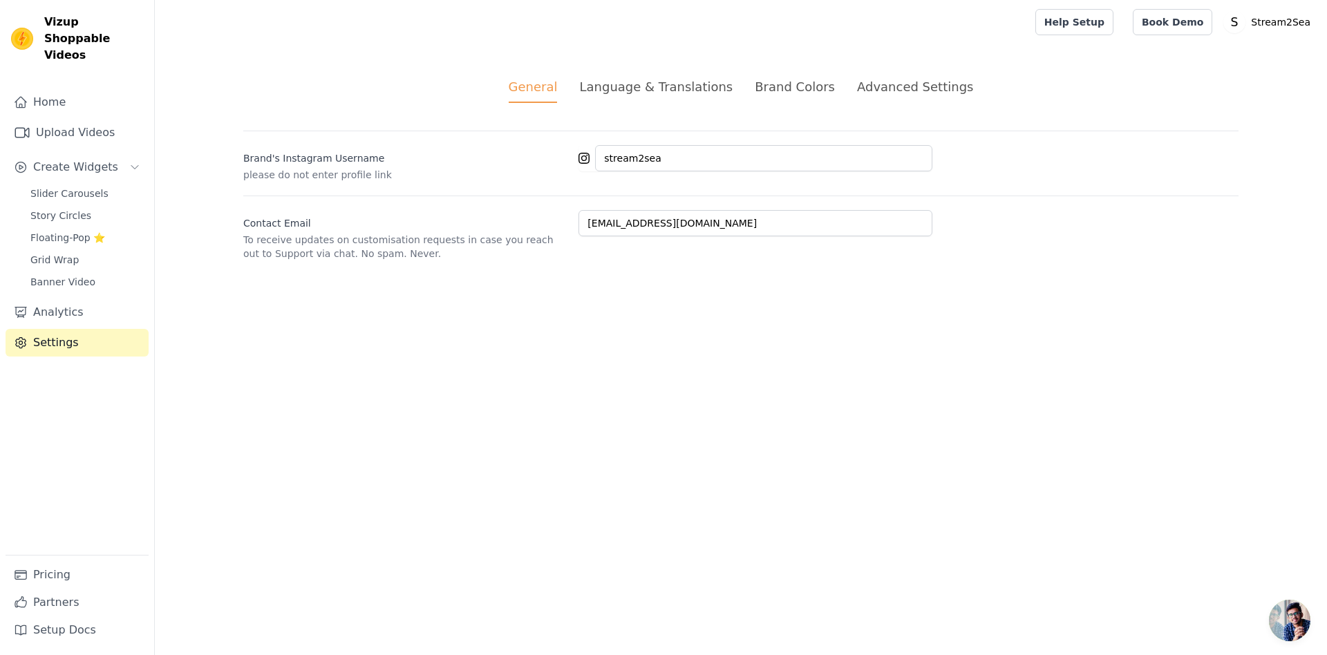
click at [885, 82] on div "Advanced Settings" at bounding box center [915, 86] width 116 height 19
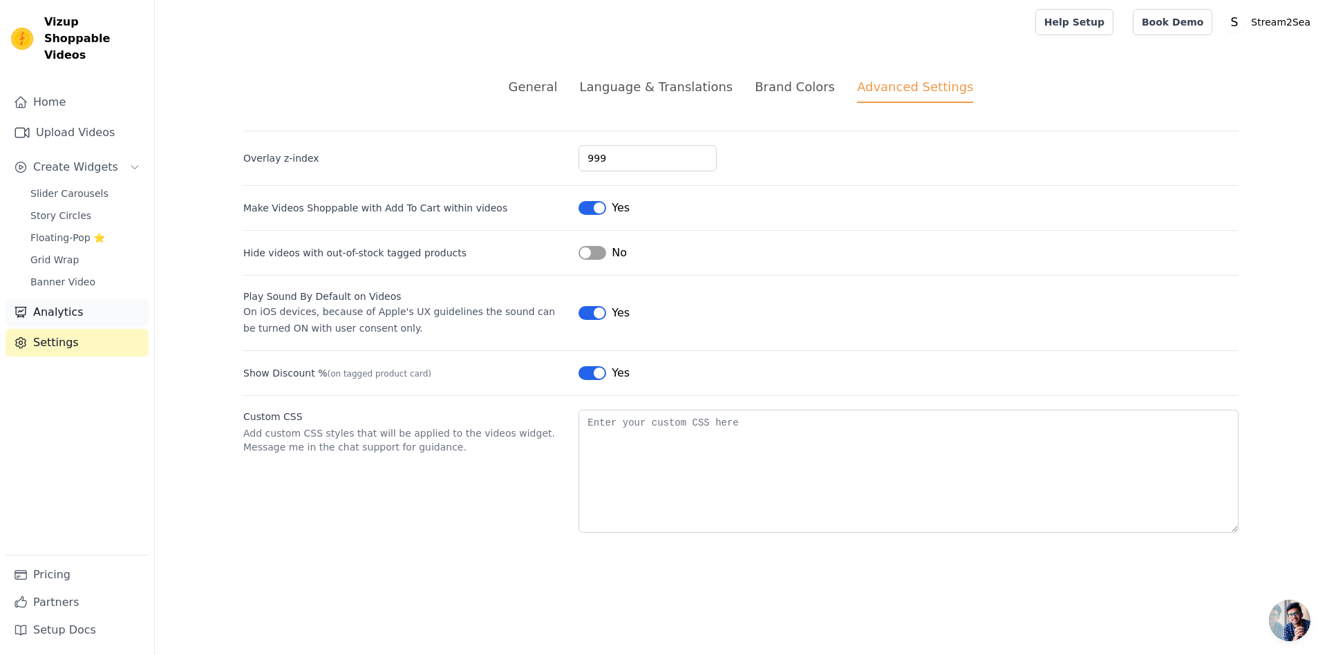
click at [71, 299] on link "Analytics" at bounding box center [77, 313] width 143 height 28
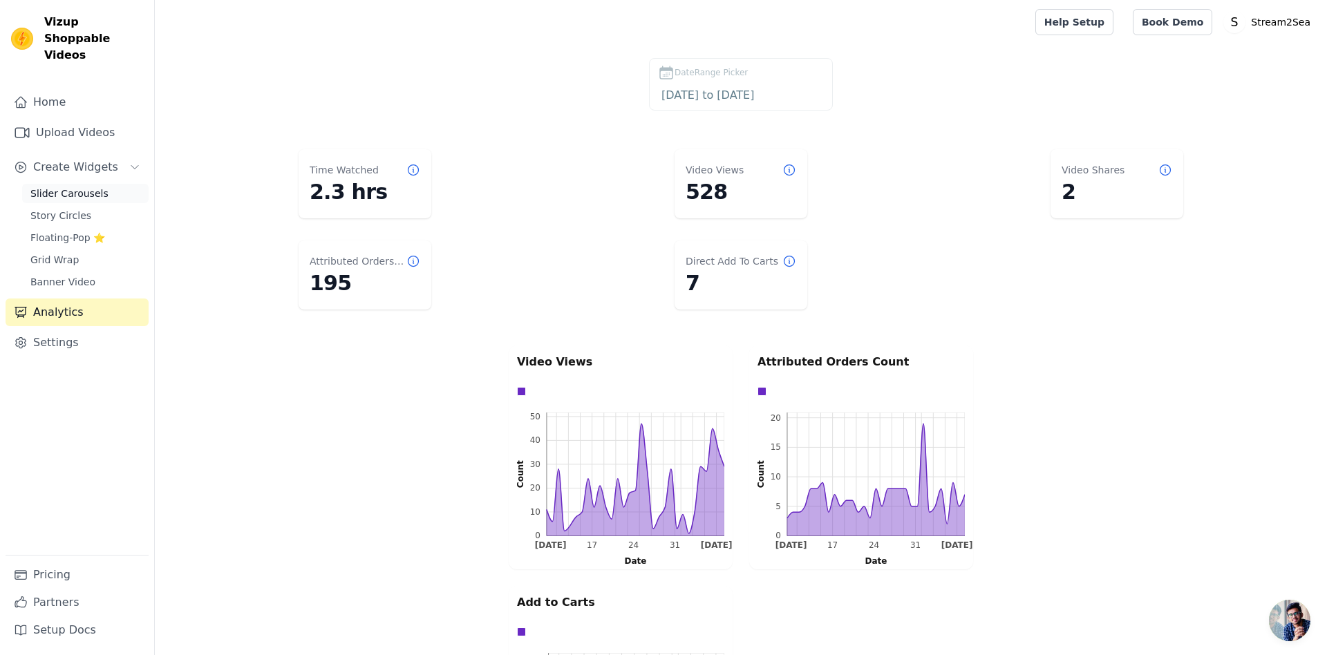
click at [93, 187] on span "Slider Carousels" at bounding box center [69, 194] width 78 height 14
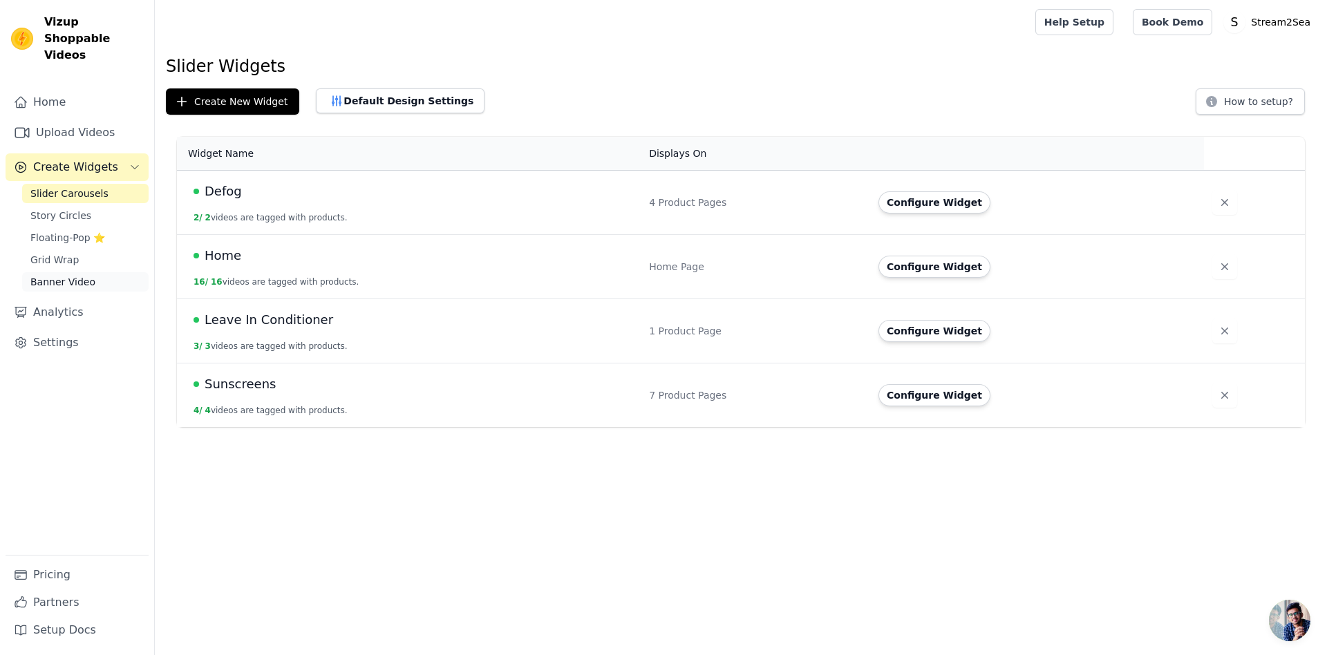
click at [84, 275] on span "Banner Video" at bounding box center [62, 282] width 65 height 14
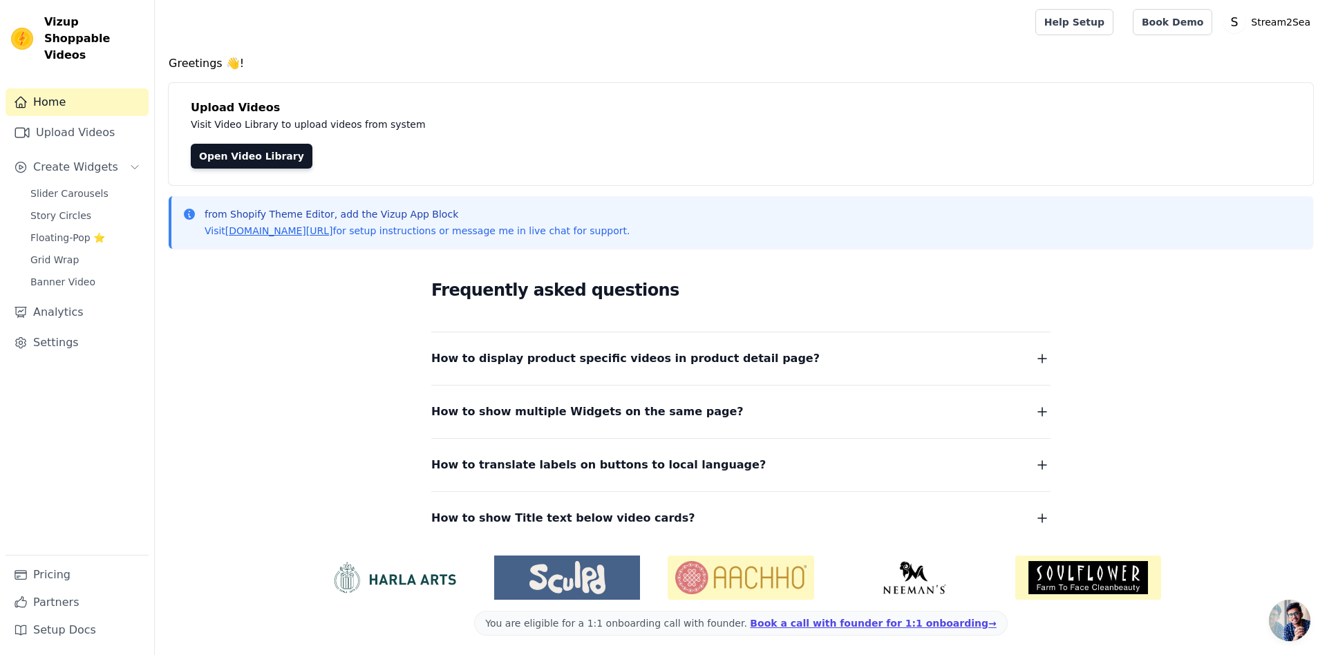
click at [581, 410] on span "How to show multiple Widgets on the same page?" at bounding box center [587, 411] width 312 height 19
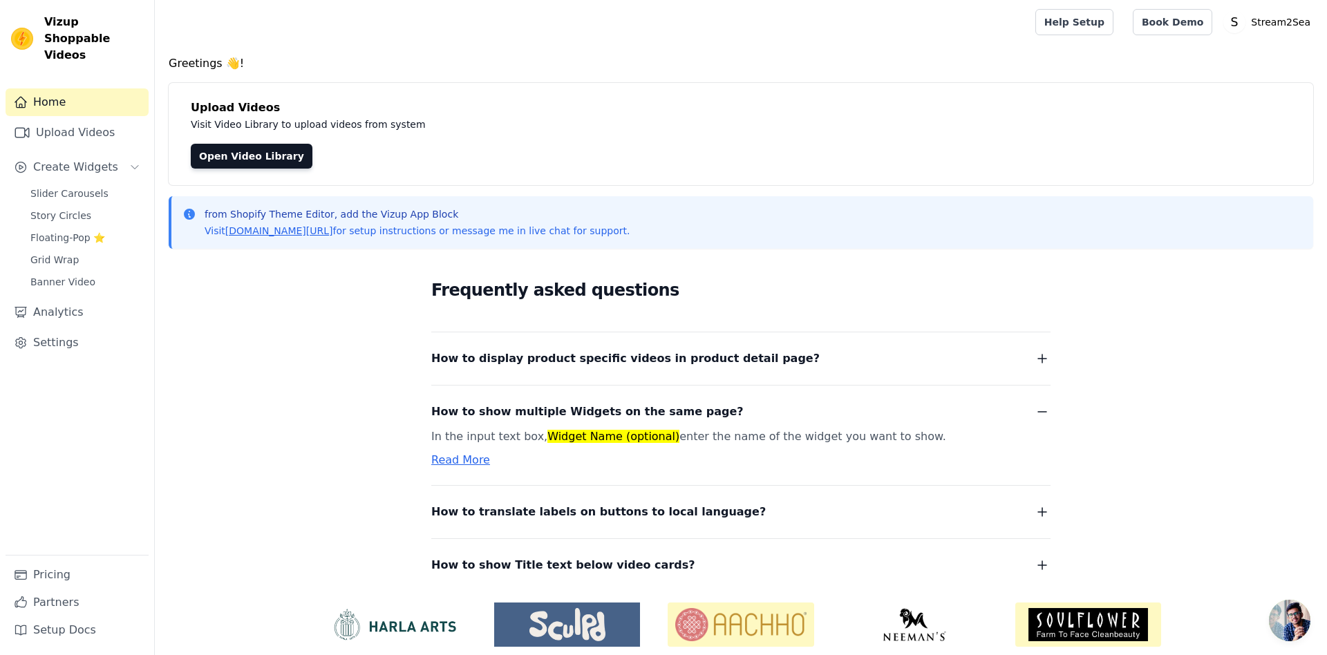
click at [246, 325] on div "Frequently asked questions How to display product specific videos in product de…" at bounding box center [741, 426] width 1145 height 332
click at [61, 187] on span "Slider Carousels" at bounding box center [69, 194] width 78 height 14
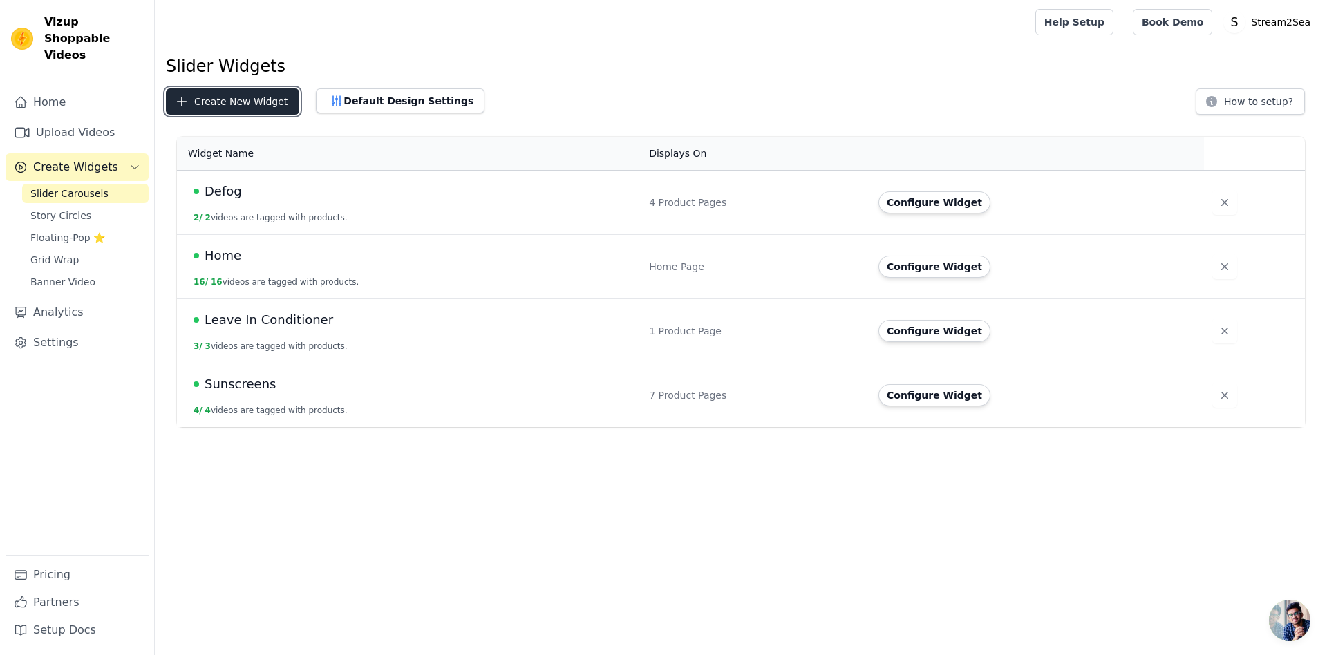
click at [262, 106] on button "Create New Widget" at bounding box center [232, 101] width 133 height 26
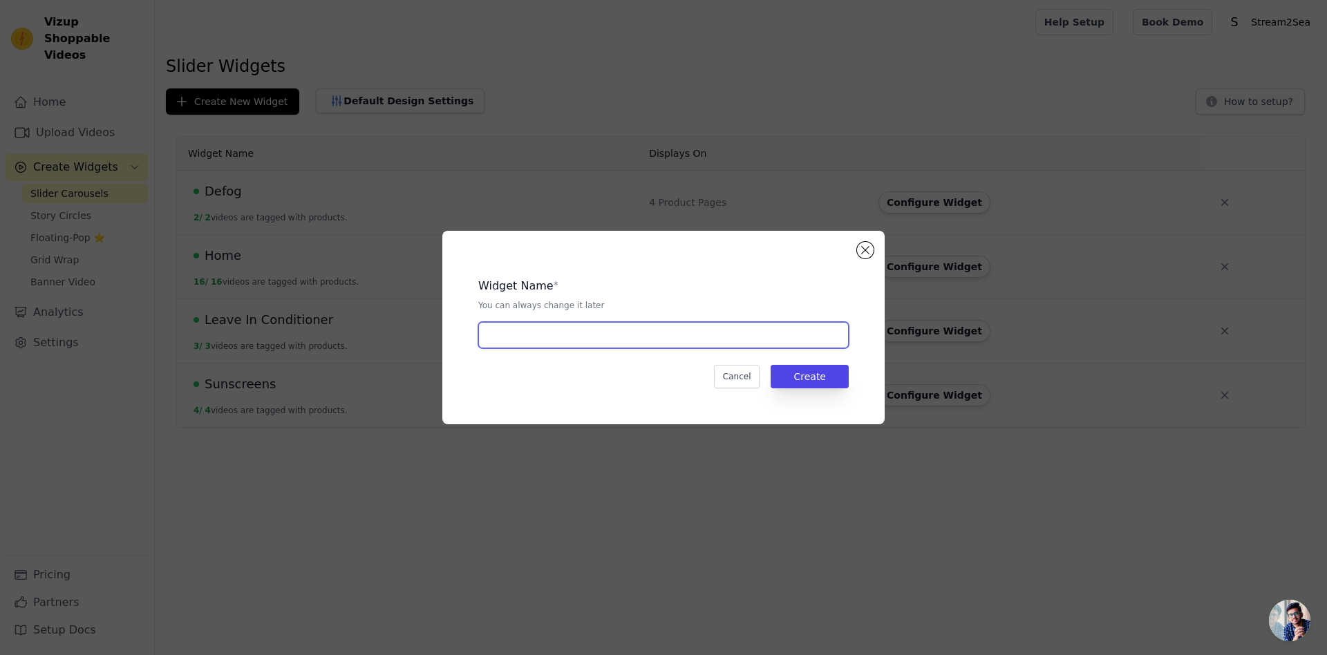
click at [646, 343] on input "text" at bounding box center [663, 335] width 370 height 26
drag, startPoint x: 518, startPoint y: 335, endPoint x: 457, endPoint y: 331, distance: 61.6
click at [478, 331] on input "All Reels Page" at bounding box center [663, 335] width 370 height 26
type input "Socials Page"
click at [822, 383] on button "Create" at bounding box center [810, 376] width 78 height 23
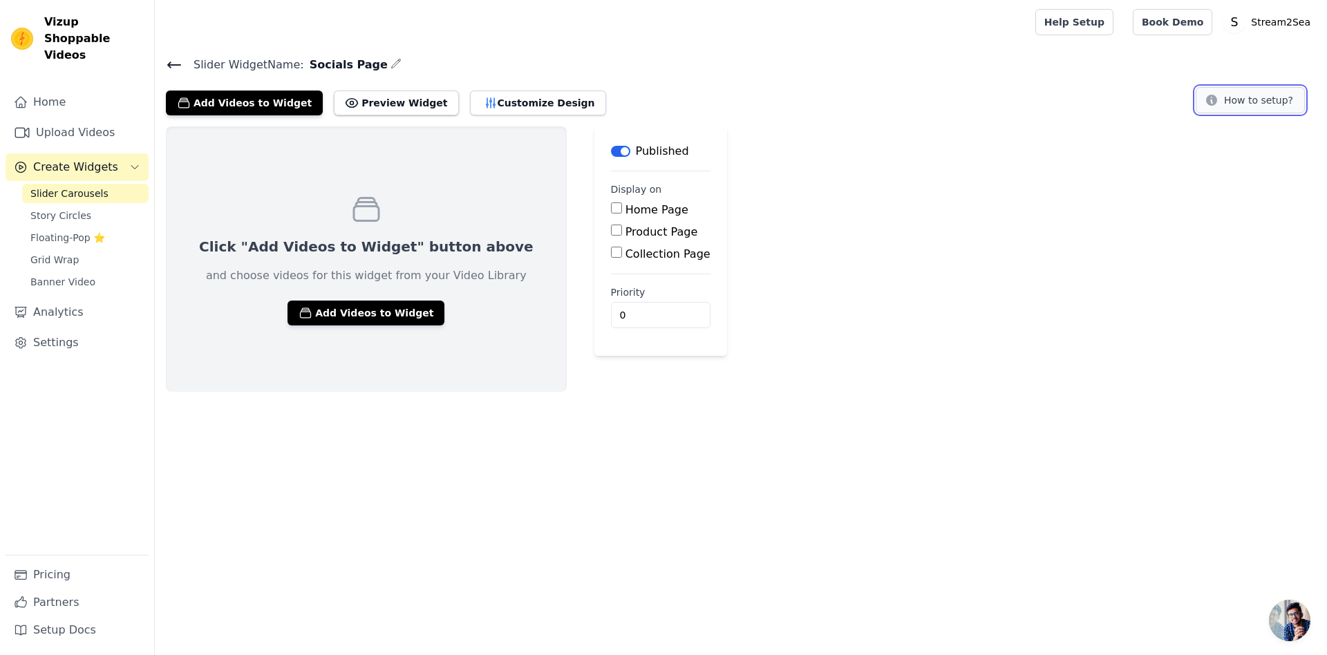
click at [1255, 95] on button "How to setup?" at bounding box center [1250, 100] width 109 height 26
click at [172, 63] on icon at bounding box center [174, 65] width 17 height 17
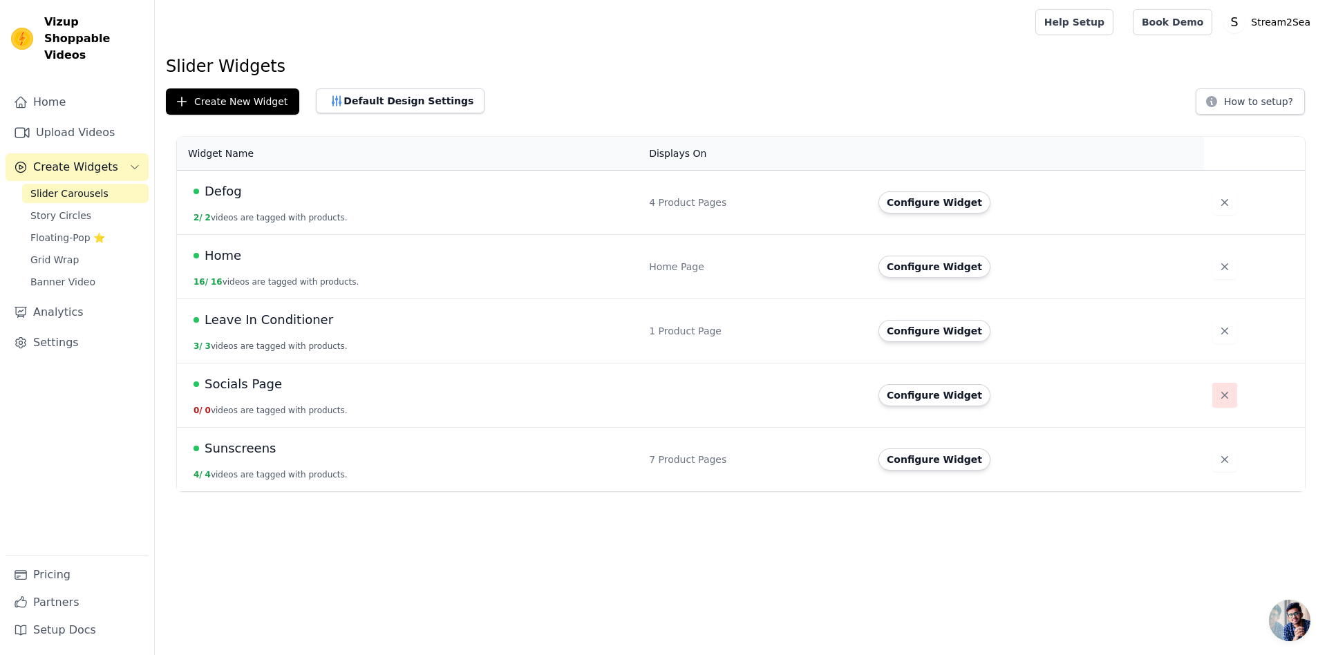
click at [1218, 394] on icon "button" at bounding box center [1225, 395] width 14 height 14
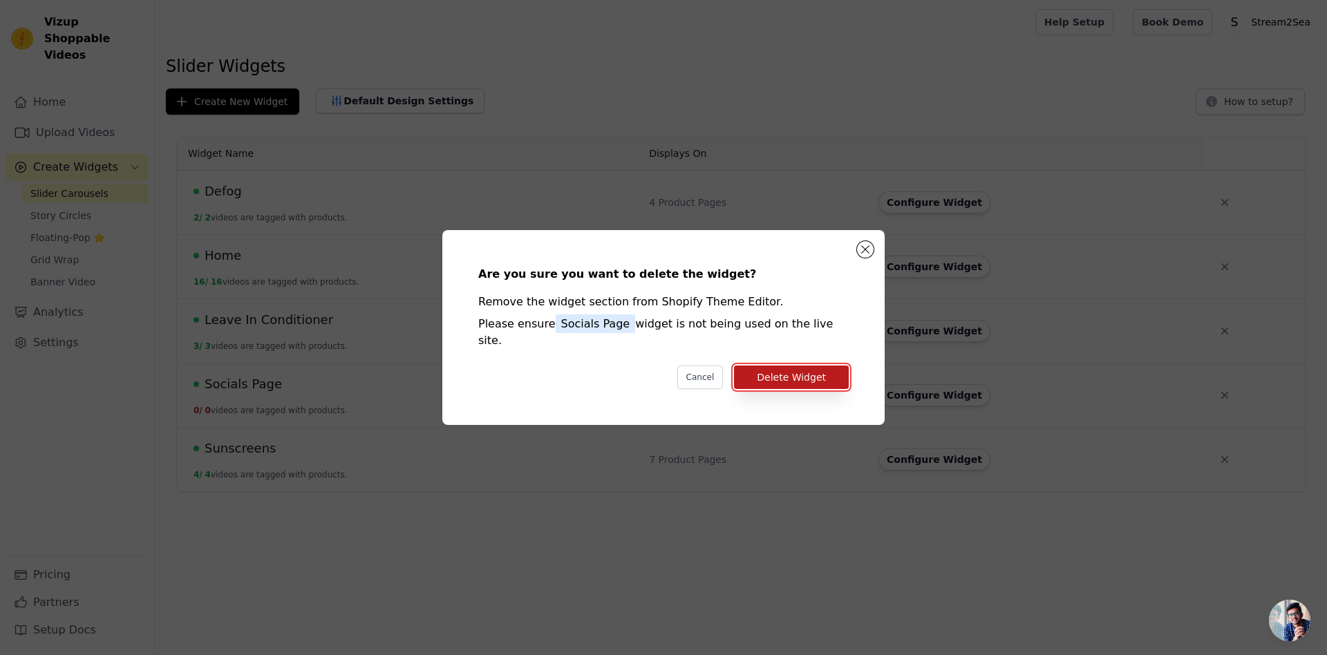
click at [812, 368] on button "Delete Widget" at bounding box center [791, 377] width 115 height 23
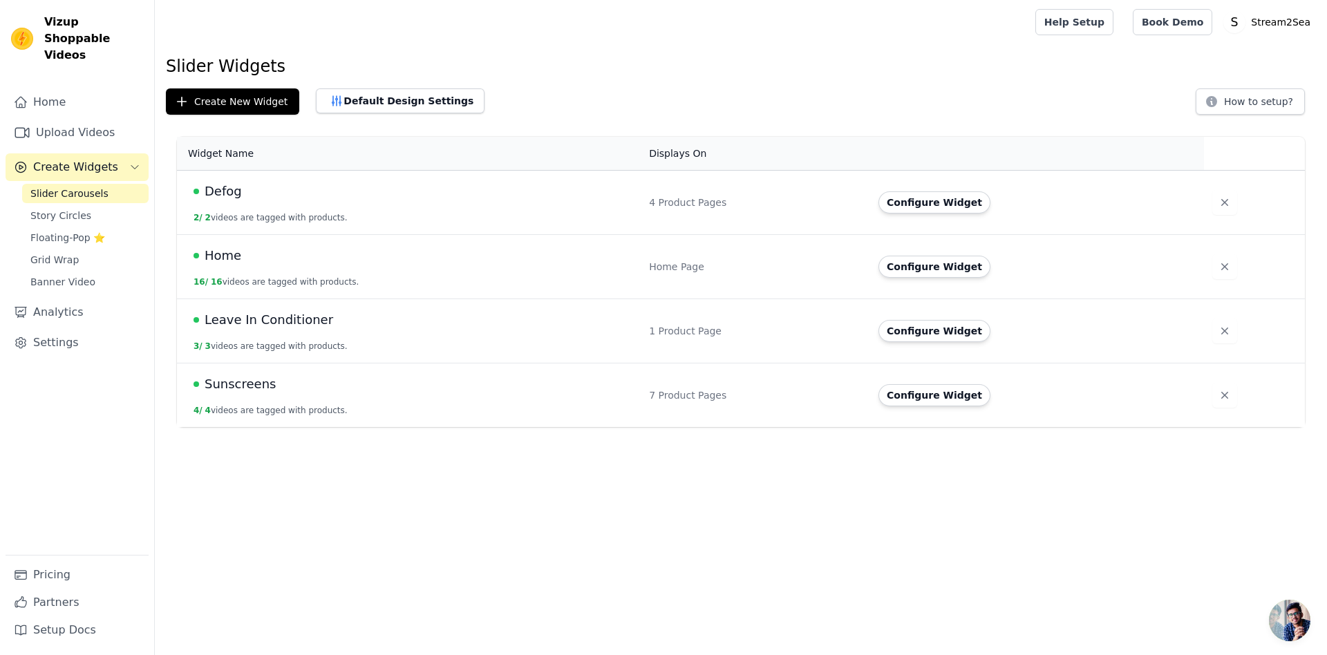
click at [232, 257] on span "Home" at bounding box center [223, 255] width 37 height 19
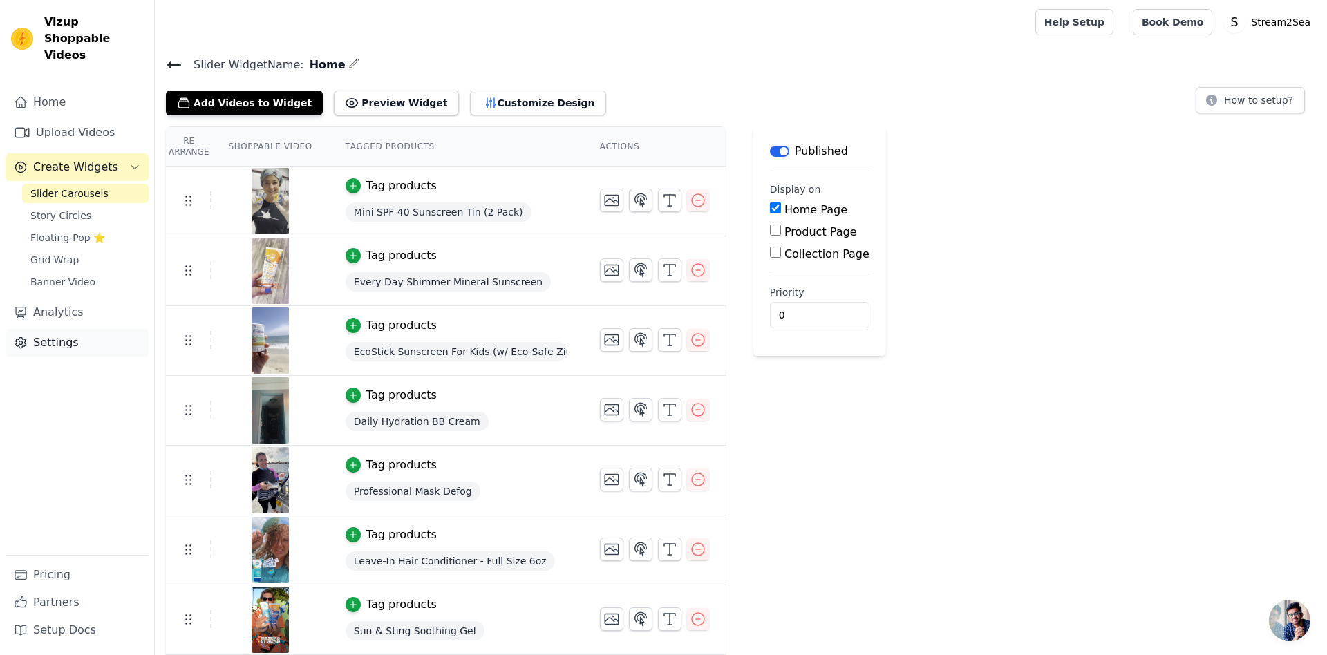
click at [45, 329] on link "Settings" at bounding box center [77, 343] width 143 height 28
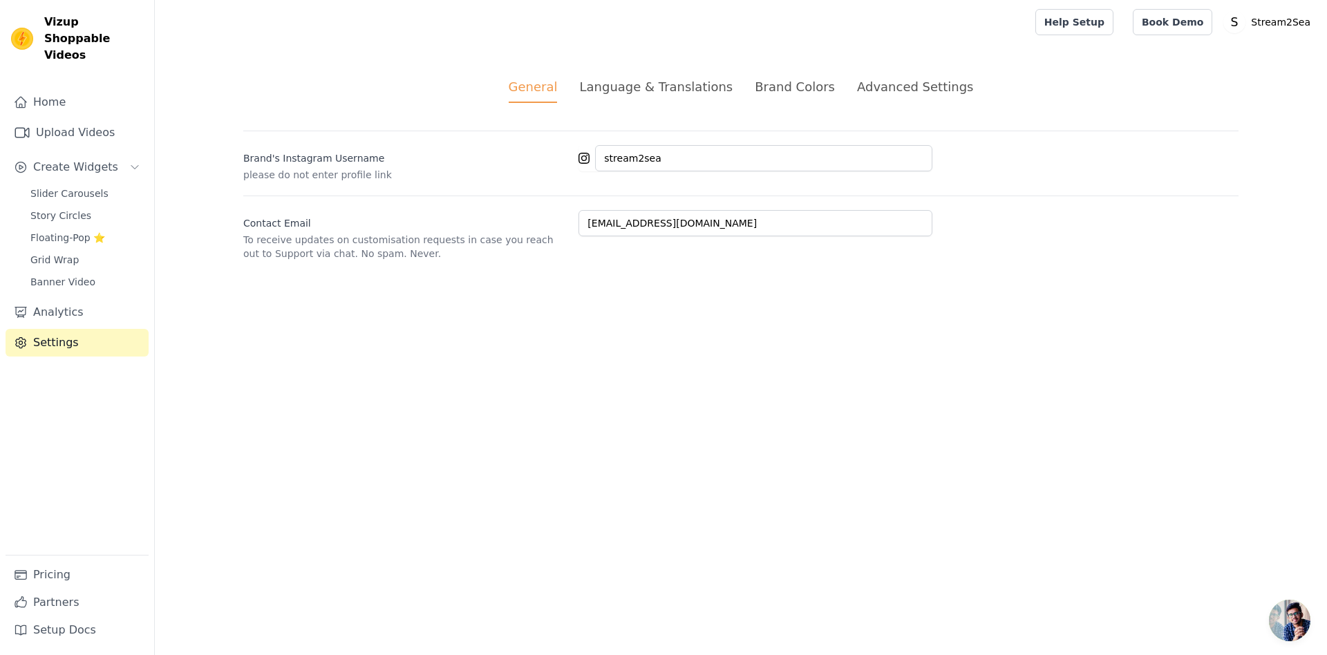
click at [912, 92] on div "Advanced Settings" at bounding box center [915, 86] width 116 height 19
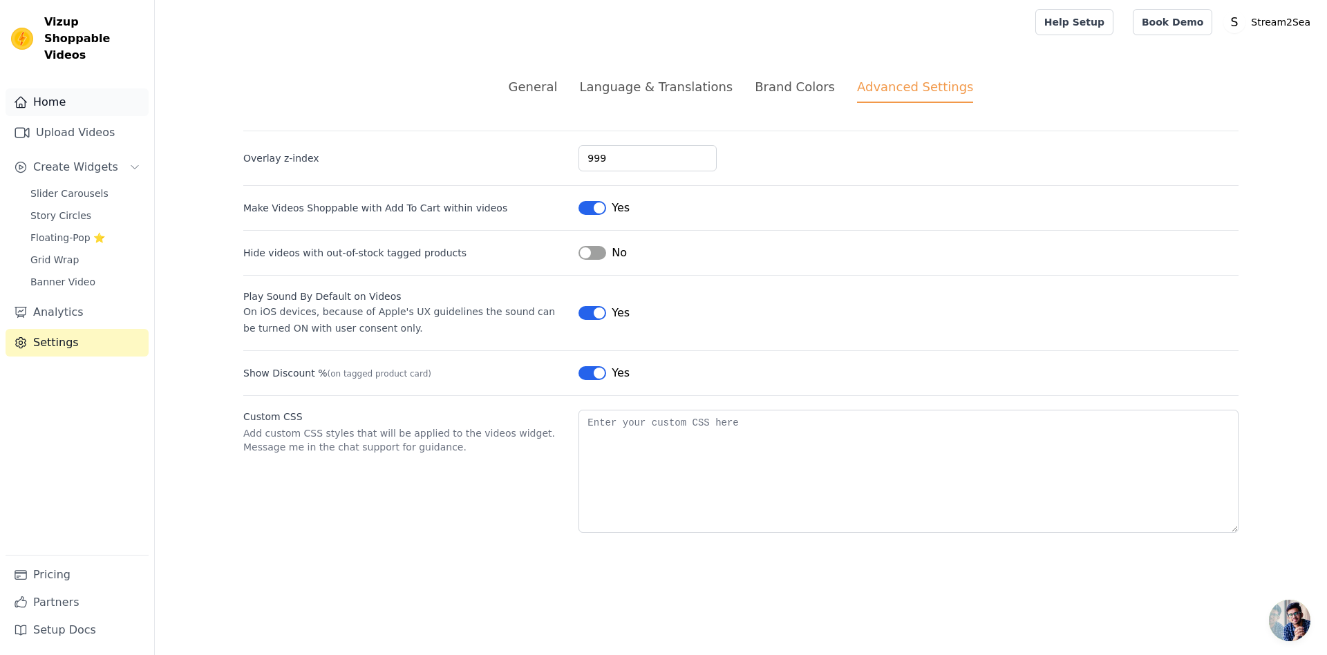
click at [61, 94] on link "Home" at bounding box center [77, 102] width 143 height 28
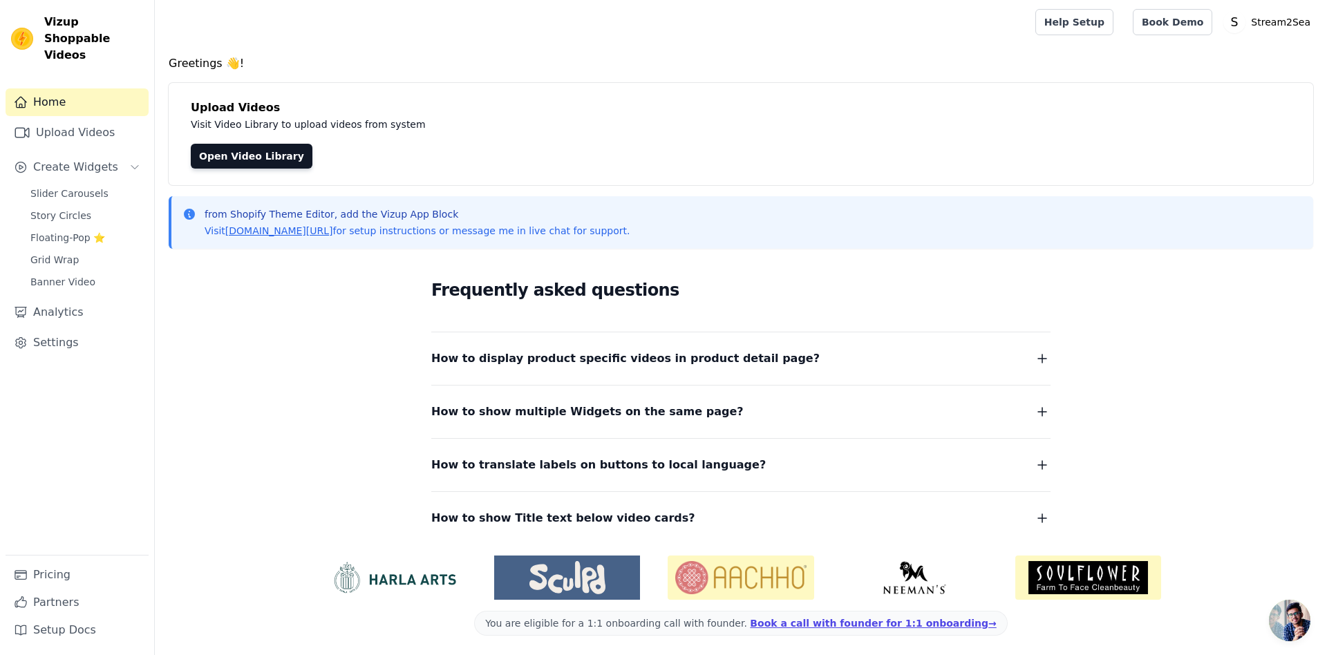
click at [715, 409] on button "How to show multiple Widgets on the same page?" at bounding box center [740, 411] width 619 height 19
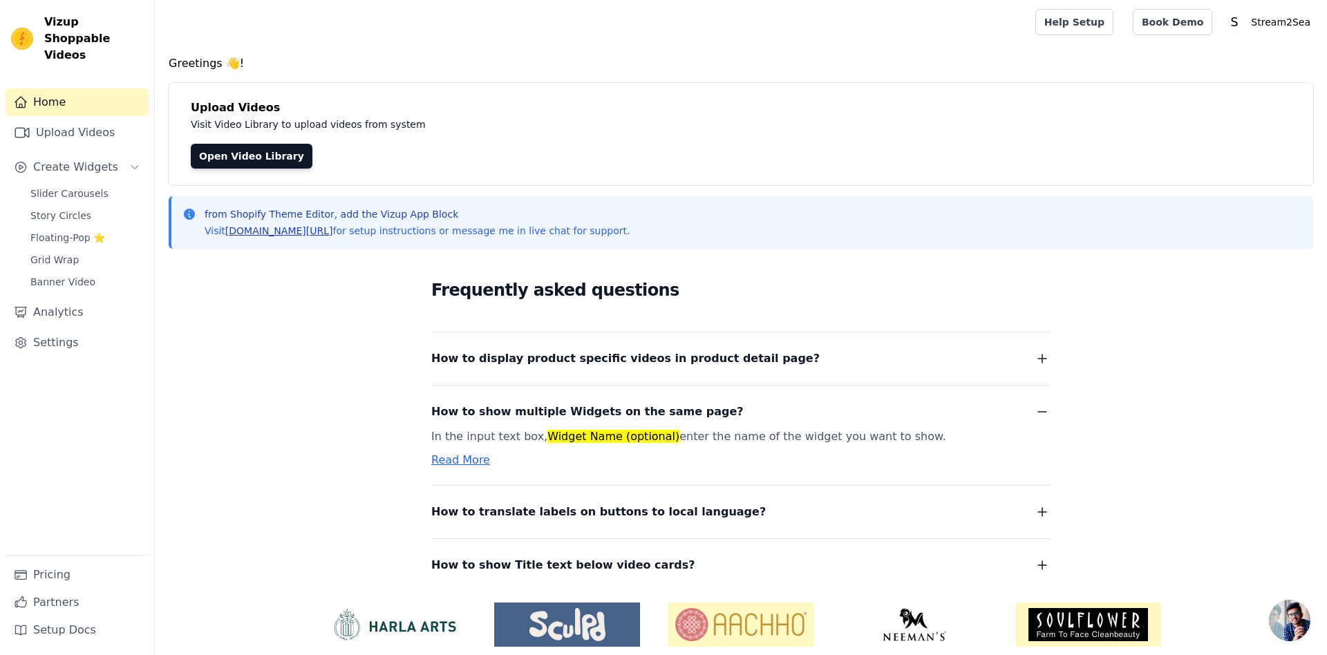
click at [306, 232] on link "[DOMAIN_NAME][URL]" at bounding box center [279, 230] width 108 height 11
